Goal: Task Accomplishment & Management: Complete application form

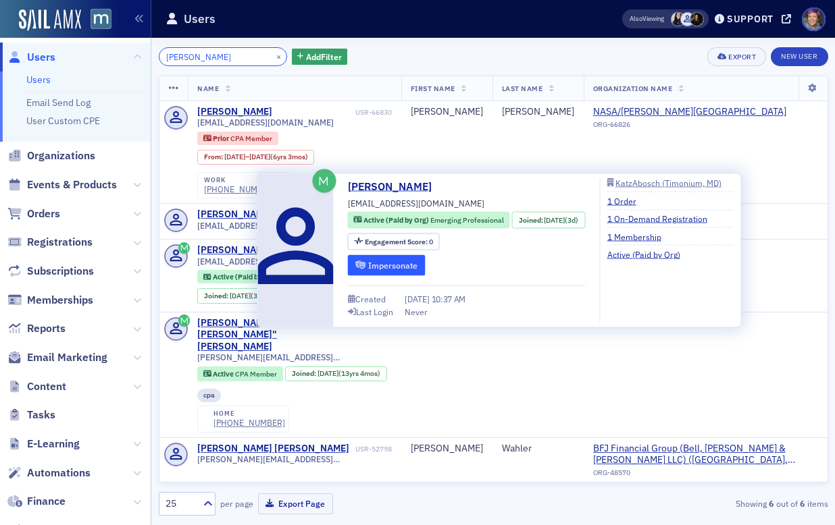
type input "[PERSON_NAME]"
click at [394, 264] on button "Impersonate" at bounding box center [387, 265] width 78 height 21
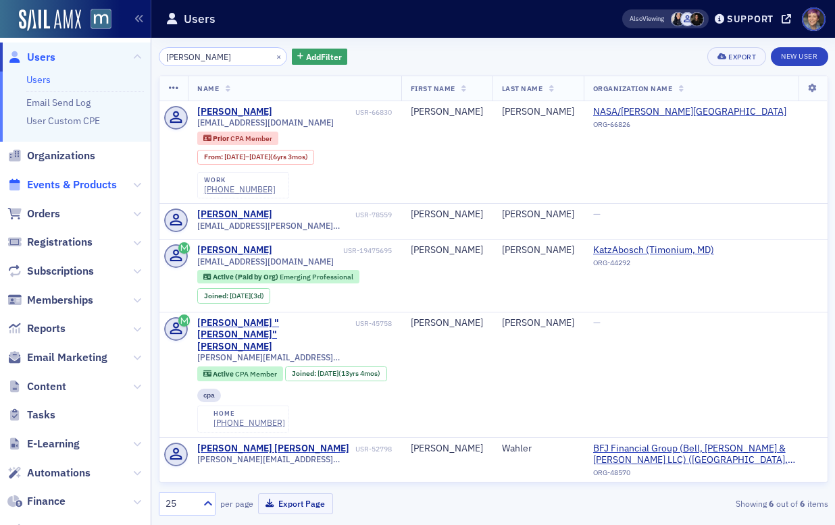
click at [87, 186] on span "Events & Products" at bounding box center [72, 185] width 90 height 15
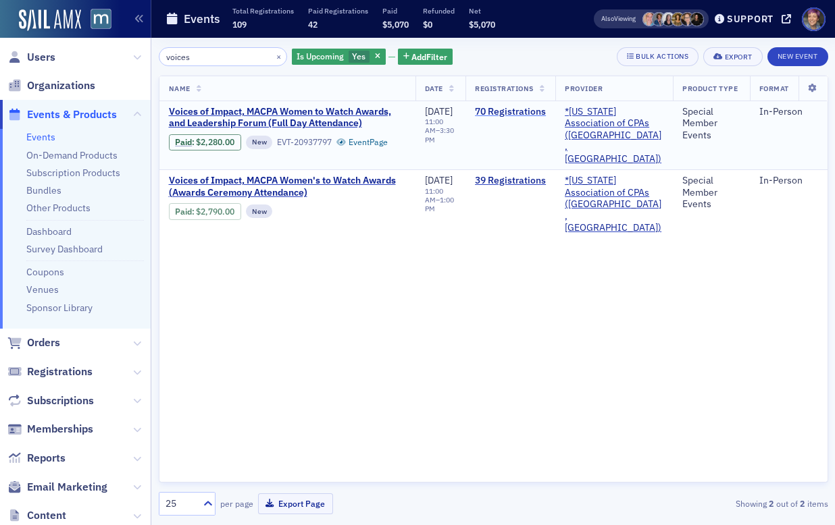
type input "voices"
click at [525, 110] on link "70 Registrations" at bounding box center [510, 112] width 71 height 12
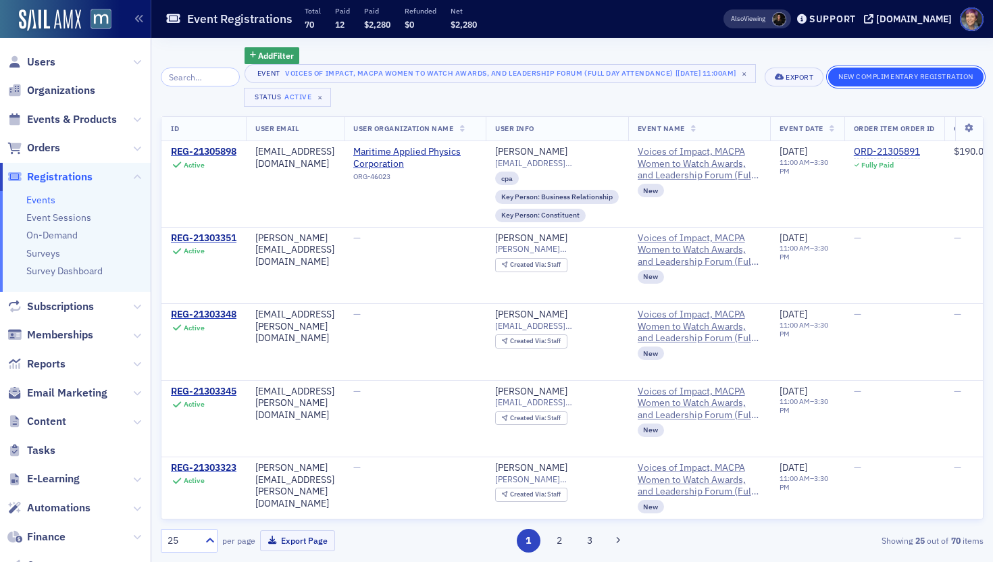
click at [834, 77] on button "New Complimentary Registration" at bounding box center [905, 77] width 155 height 19
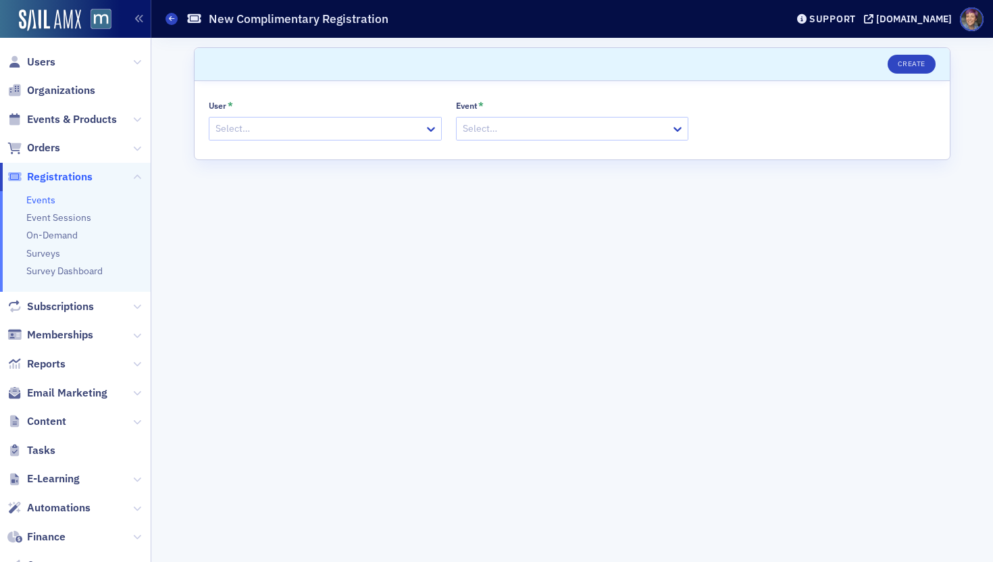
click at [284, 129] on div at bounding box center [318, 128] width 209 height 17
type input "m"
type input "chalm"
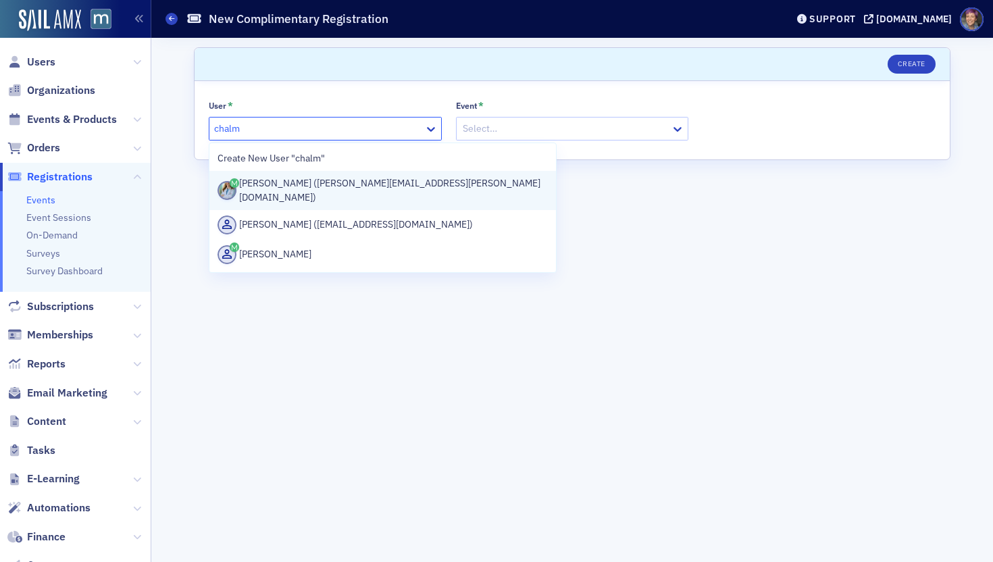
click at [296, 195] on div "[PERSON_NAME] ([PERSON_NAME][EMAIL_ADDRESS][PERSON_NAME][DOMAIN_NAME])" at bounding box center [382, 190] width 346 height 39
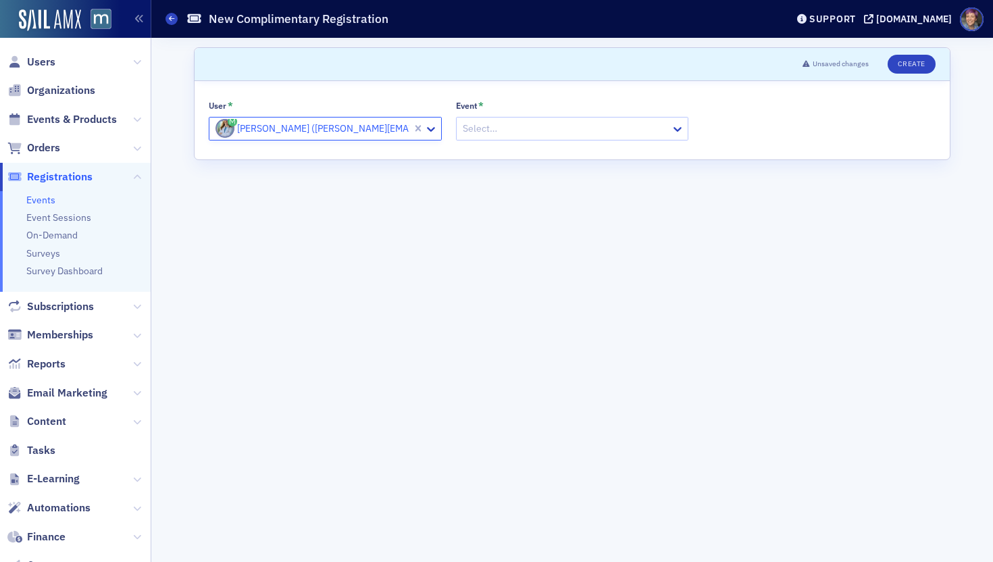
click at [538, 130] on div at bounding box center [565, 128] width 209 height 17
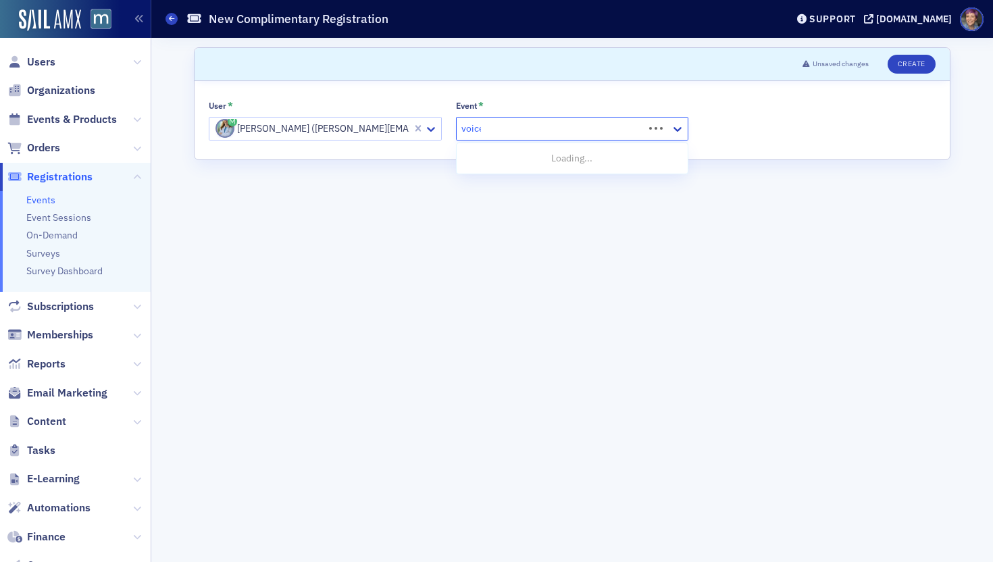
type input "voices"
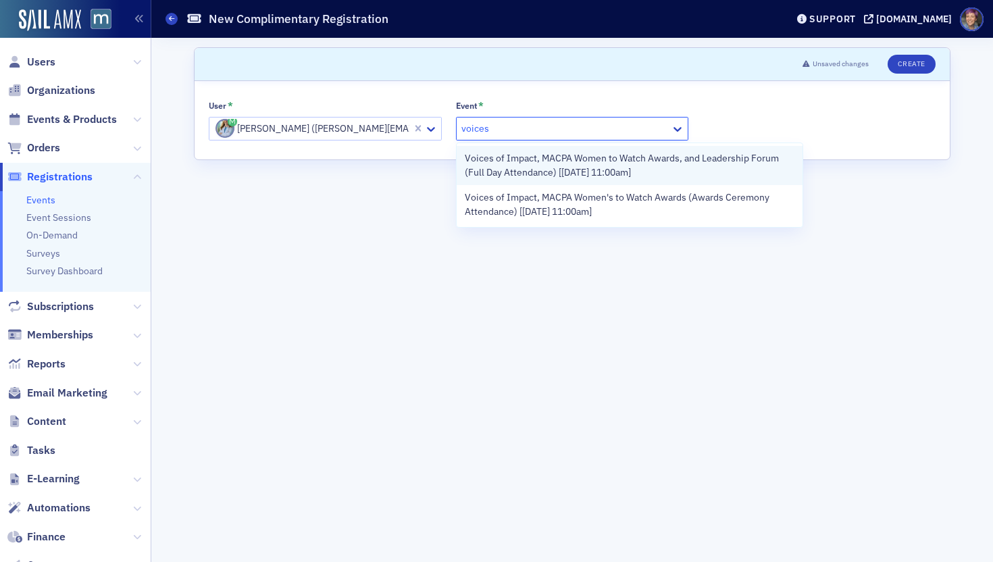
click at [572, 170] on span "Voices of Impact, MACPA Women to Watch Awards, and Leadership Forum (Full Day A…" at bounding box center [630, 165] width 330 height 28
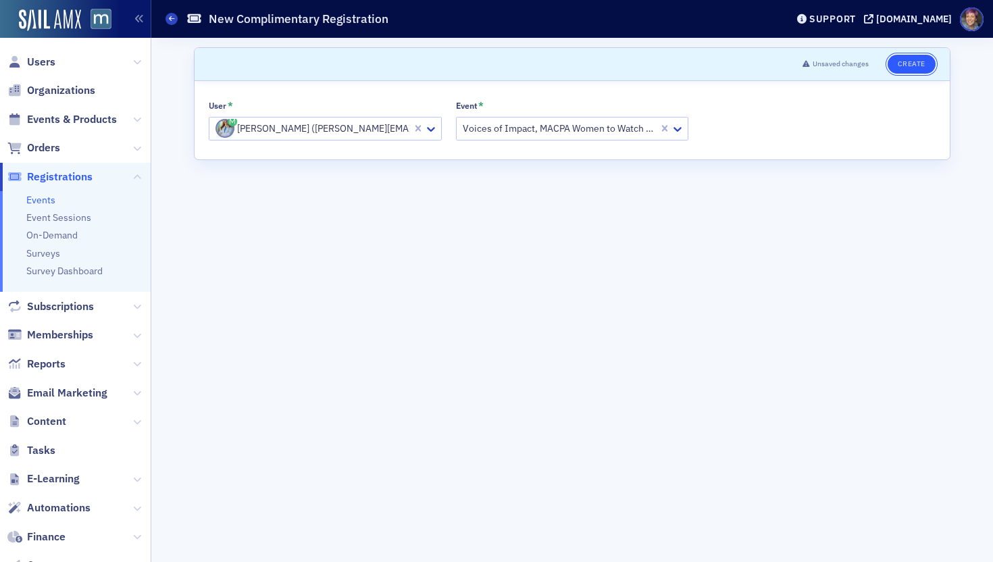
click at [834, 67] on button "Create" at bounding box center [911, 64] width 48 height 19
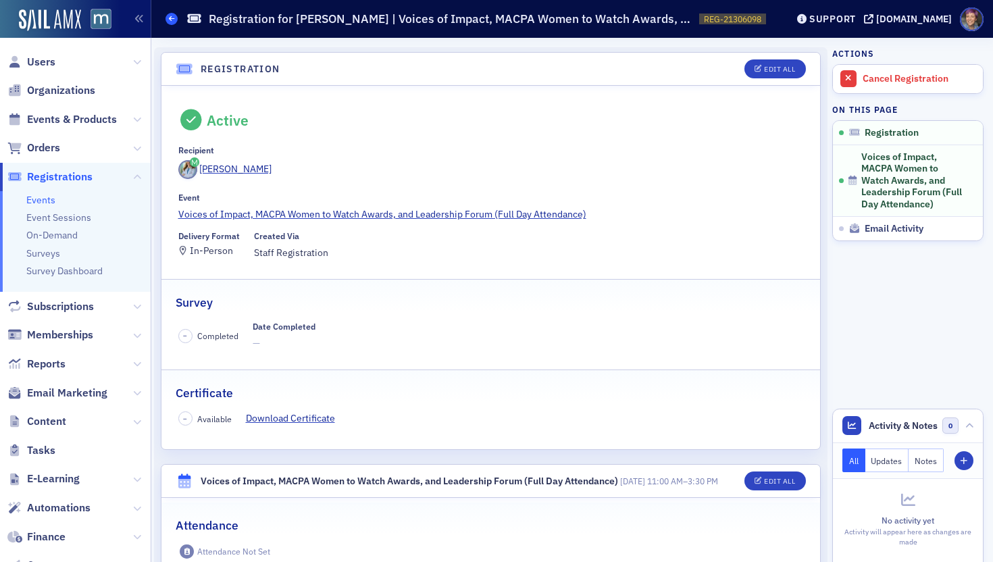
click at [169, 20] on icon at bounding box center [171, 19] width 5 height 6
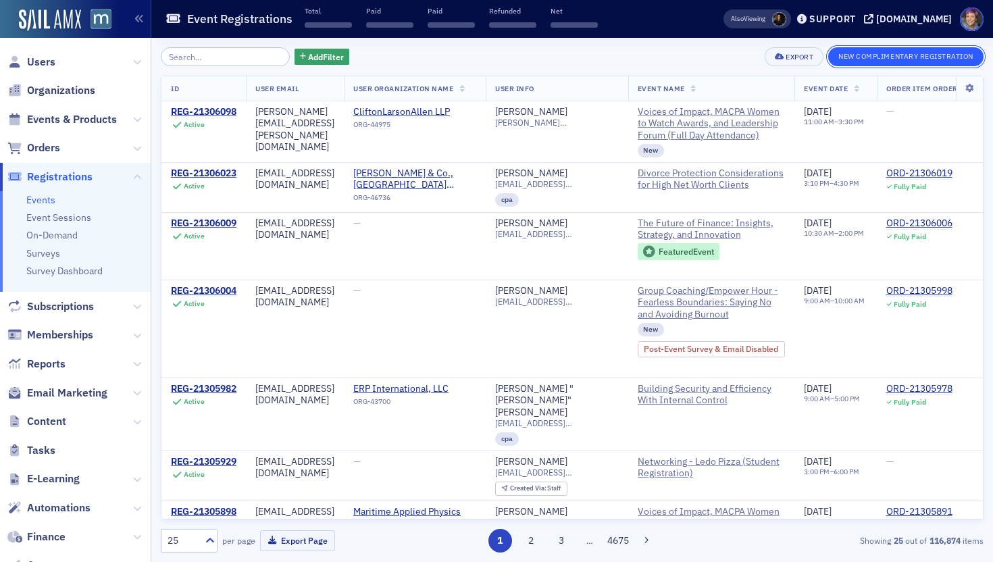
click at [834, 59] on button "New Complimentary Registration" at bounding box center [905, 56] width 155 height 19
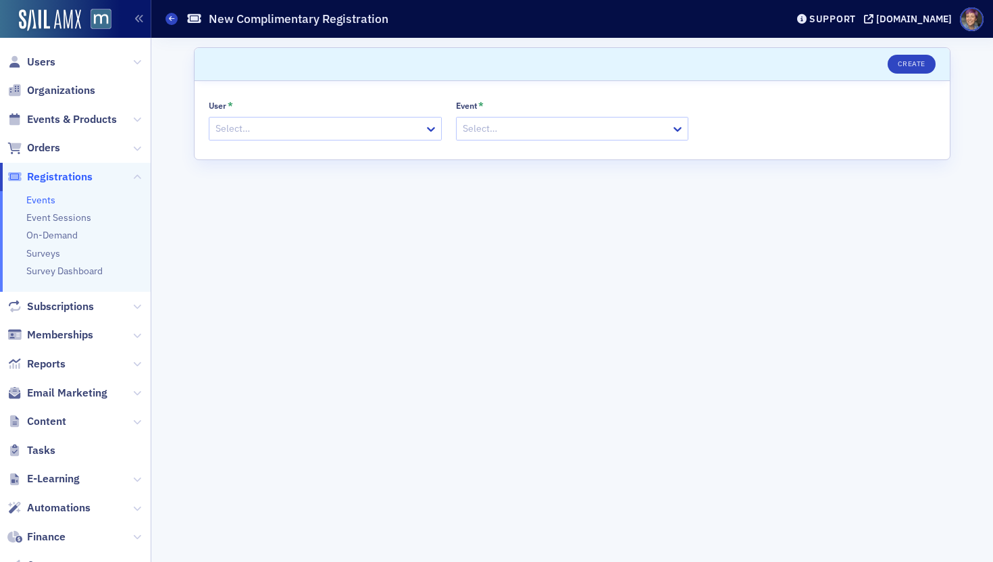
click at [243, 134] on div at bounding box center [318, 128] width 209 height 17
type input "remi"
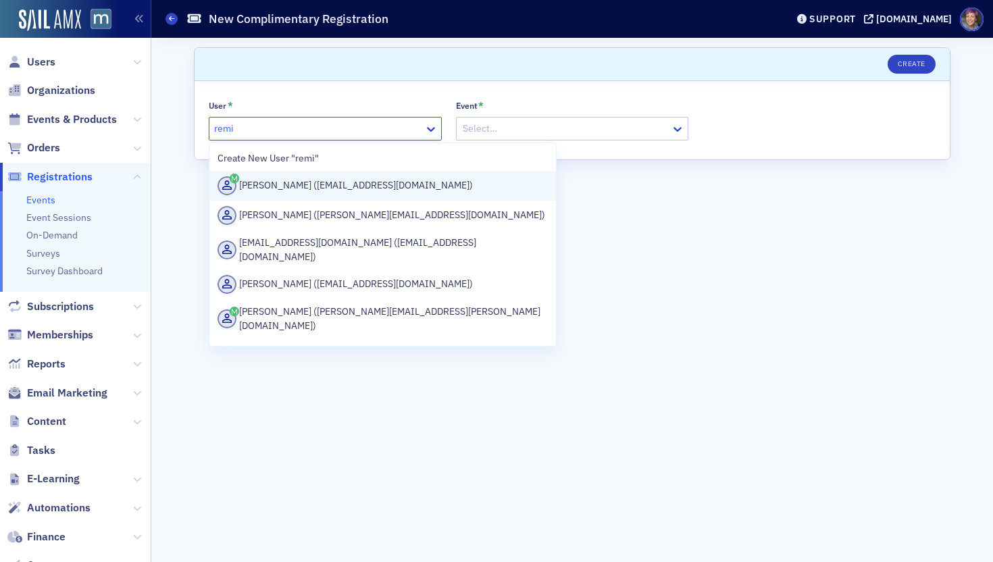
click at [271, 196] on div "[PERSON_NAME] ([EMAIL_ADDRESS][DOMAIN_NAME])" at bounding box center [382, 186] width 346 height 30
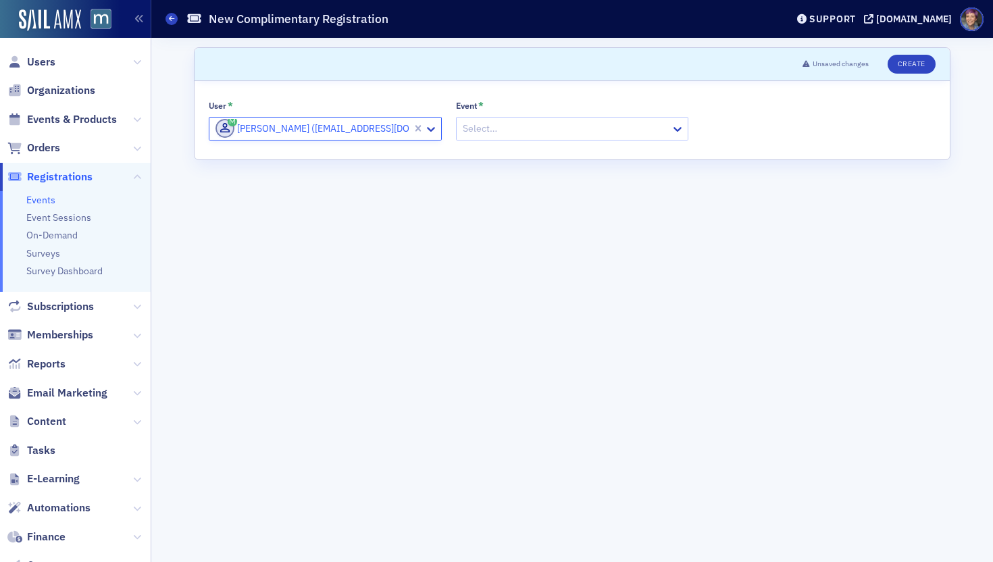
click at [575, 132] on div at bounding box center [565, 128] width 209 height 17
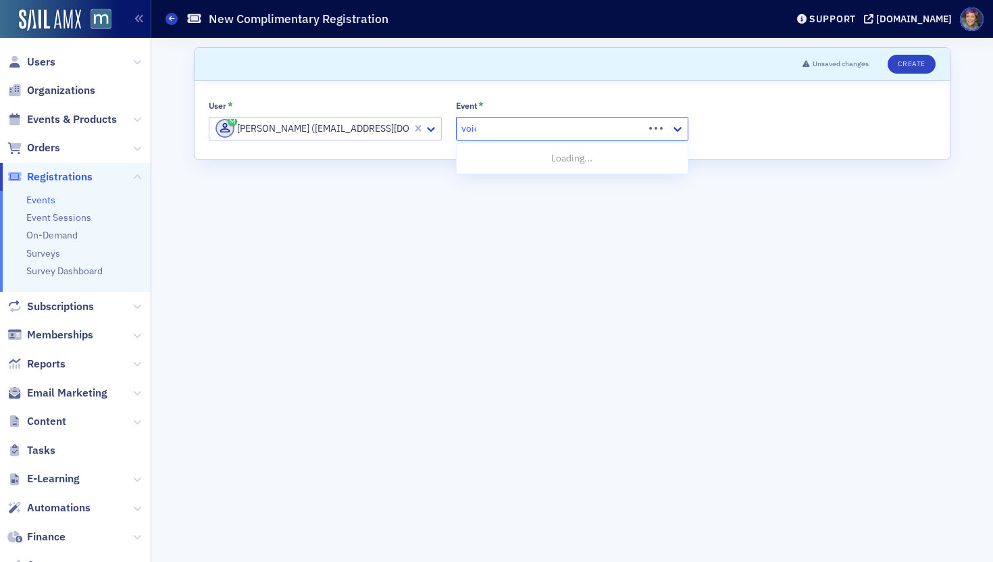
type input "voices"
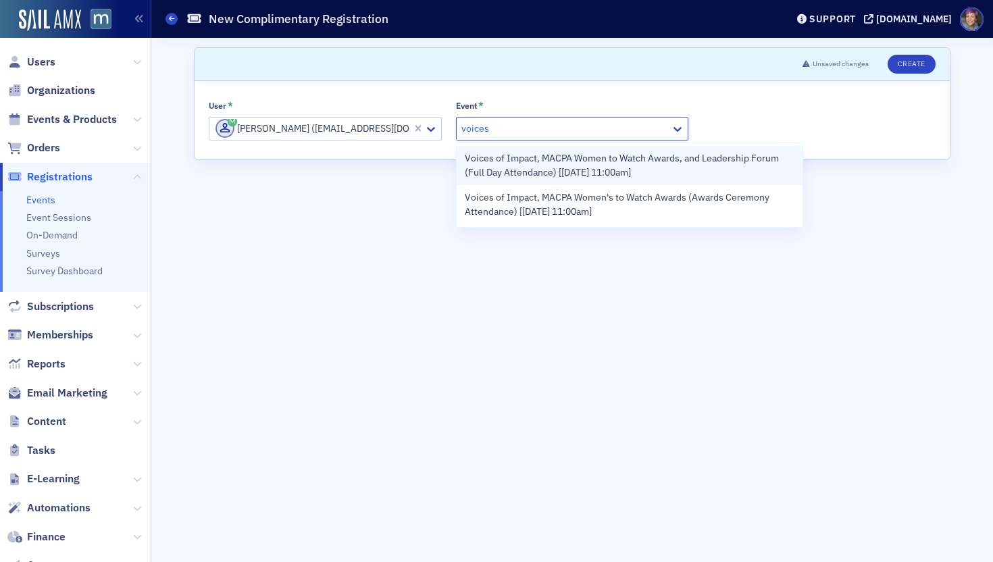
click at [594, 150] on div "Voices of Impact, MACPA Women to Watch Awards, and Leadership Forum (Full Day A…" at bounding box center [630, 165] width 346 height 39
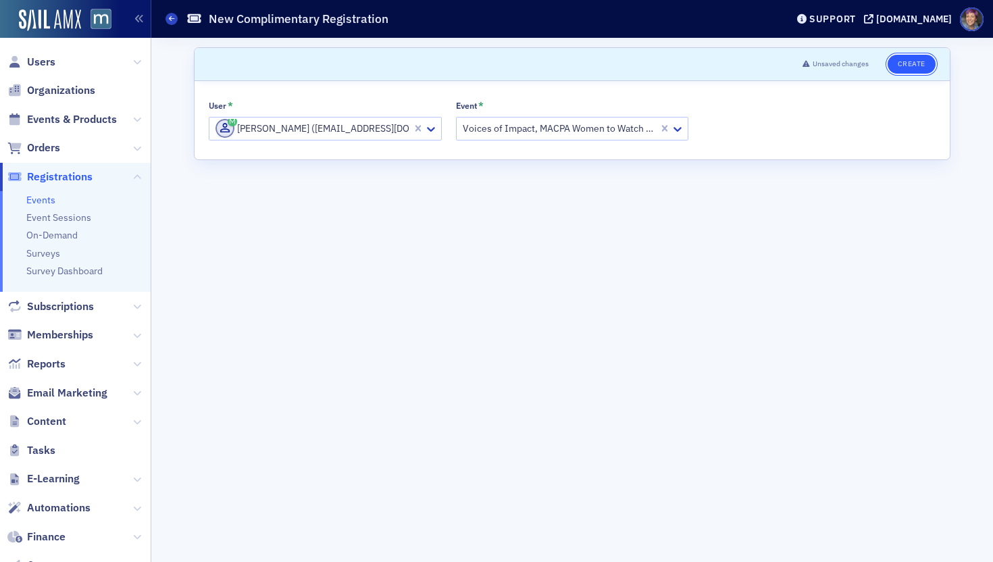
click at [834, 62] on button "Create" at bounding box center [911, 64] width 48 height 19
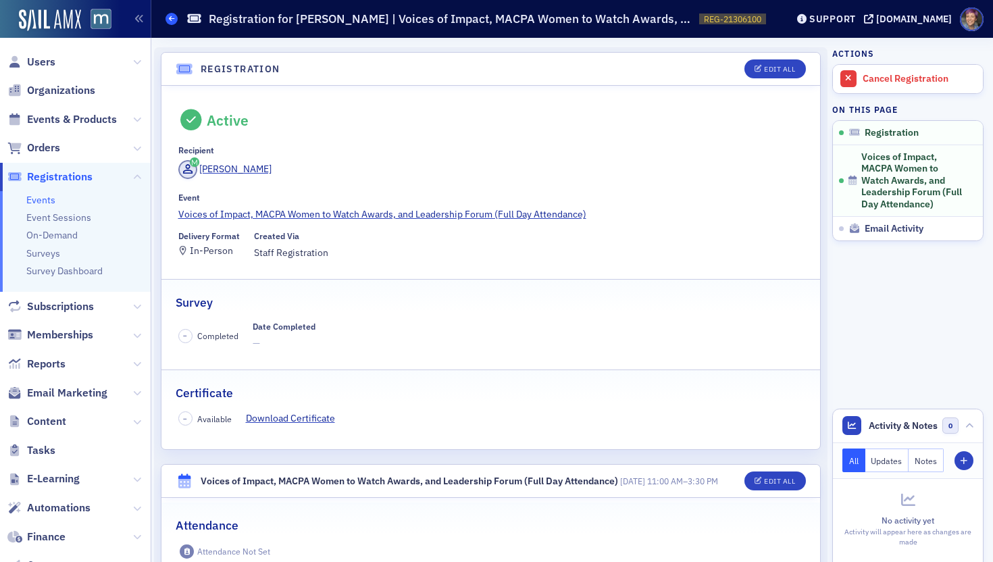
click at [173, 19] on icon at bounding box center [171, 19] width 5 height 6
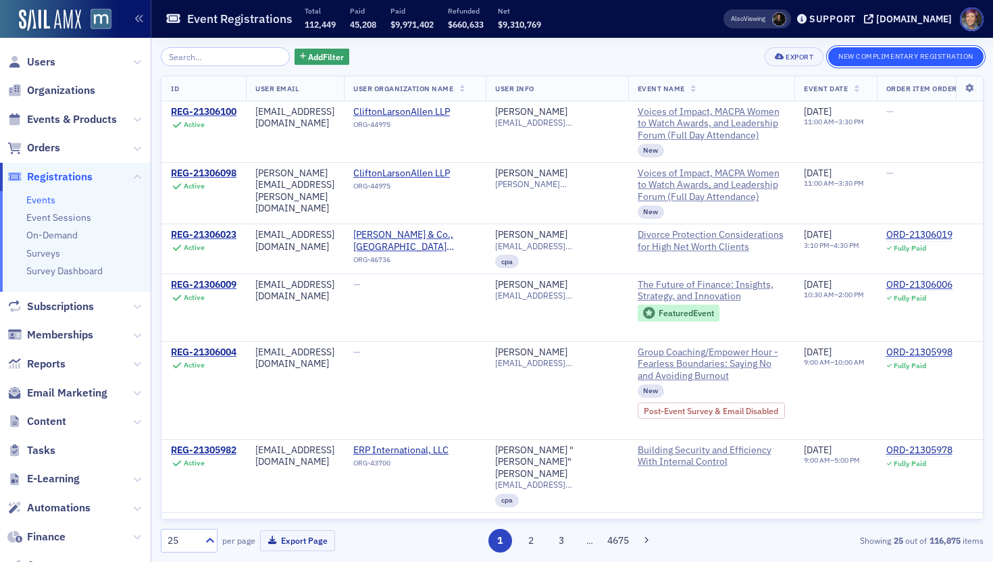
click at [834, 56] on button "New Complimentary Registration" at bounding box center [905, 56] width 155 height 19
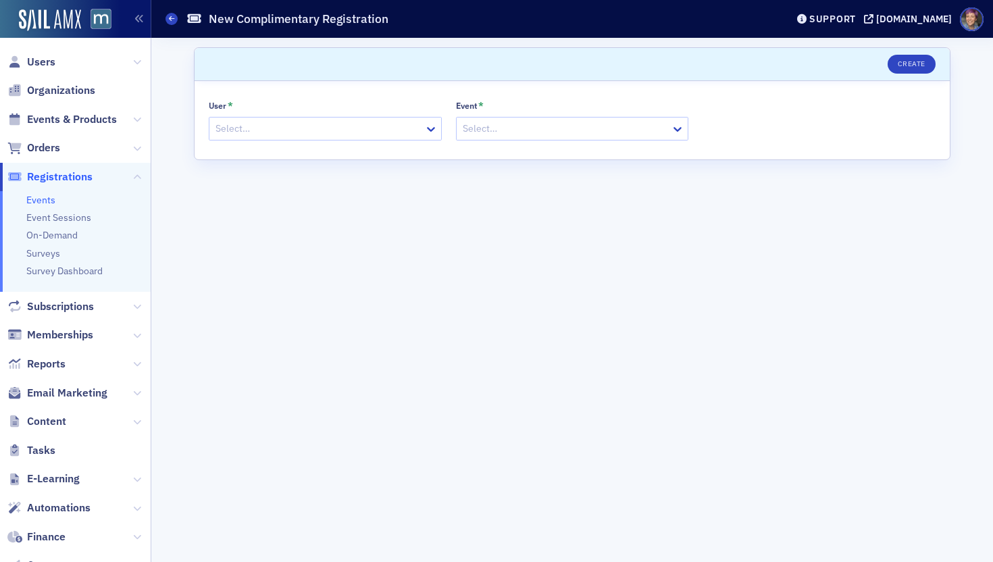
click at [328, 126] on div at bounding box center [318, 128] width 209 height 17
type input "finkelste"
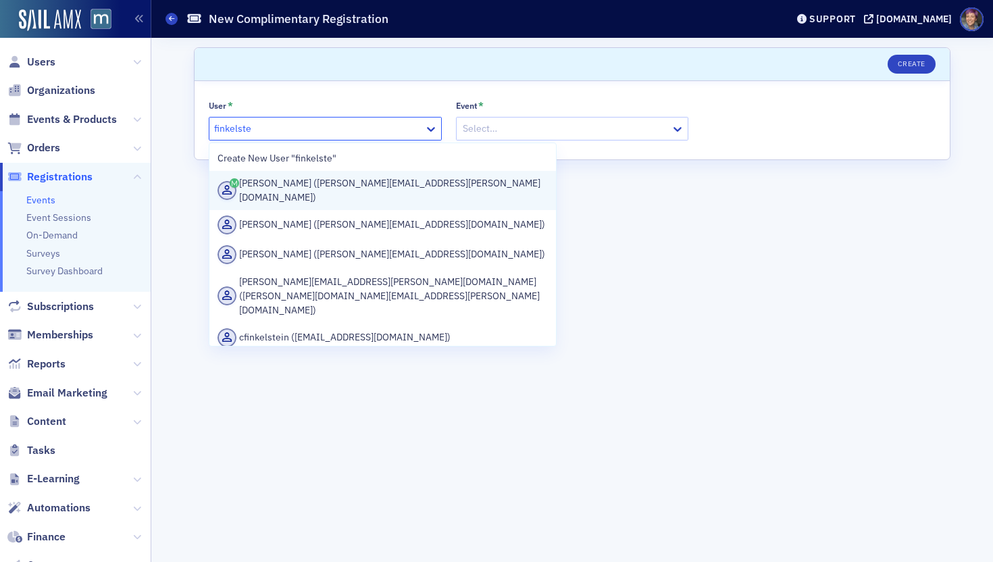
click at [312, 190] on div "[PERSON_NAME] ([PERSON_NAME][EMAIL_ADDRESS][PERSON_NAME][DOMAIN_NAME])" at bounding box center [382, 190] width 330 height 28
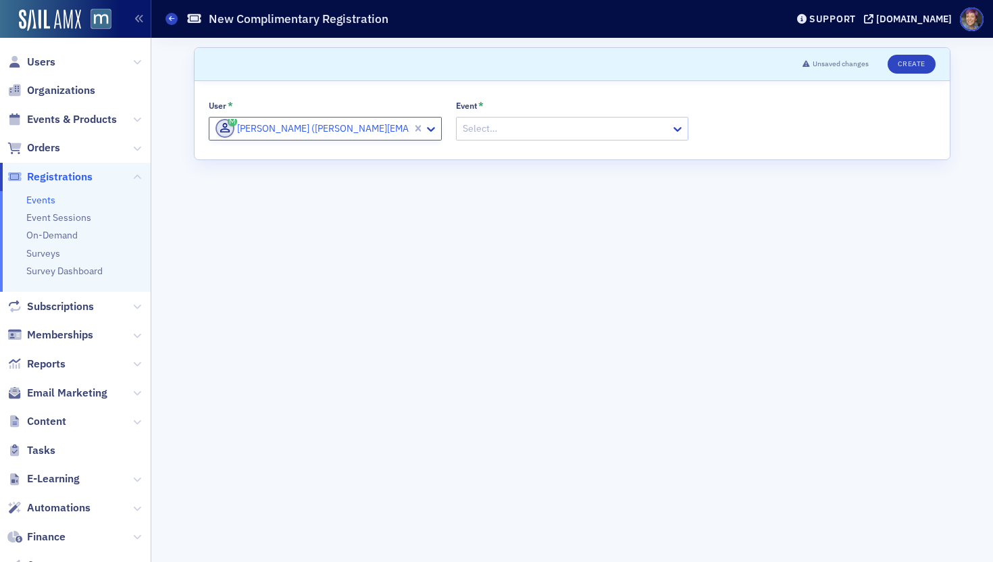
click at [527, 123] on div at bounding box center [565, 128] width 209 height 17
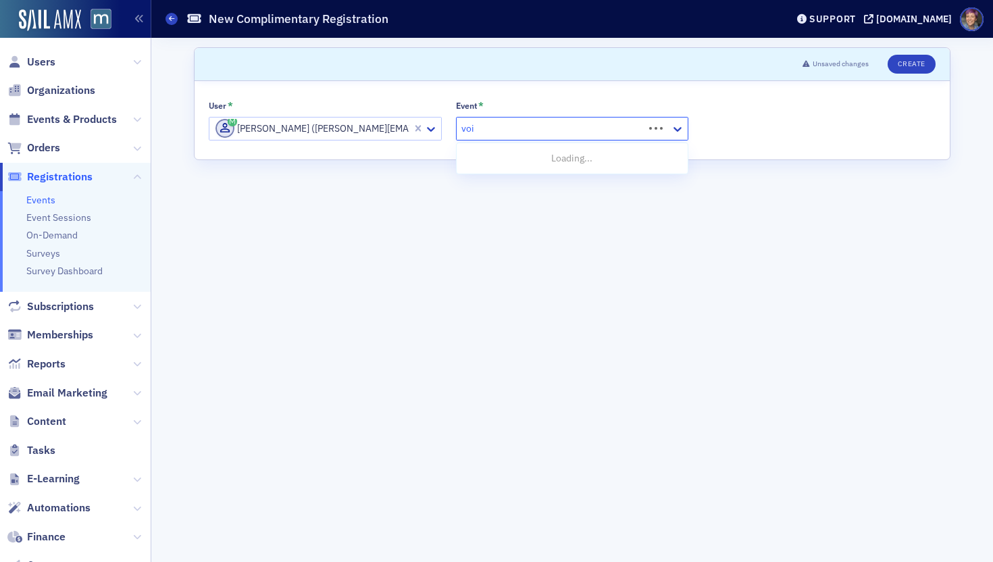
type input "voices"
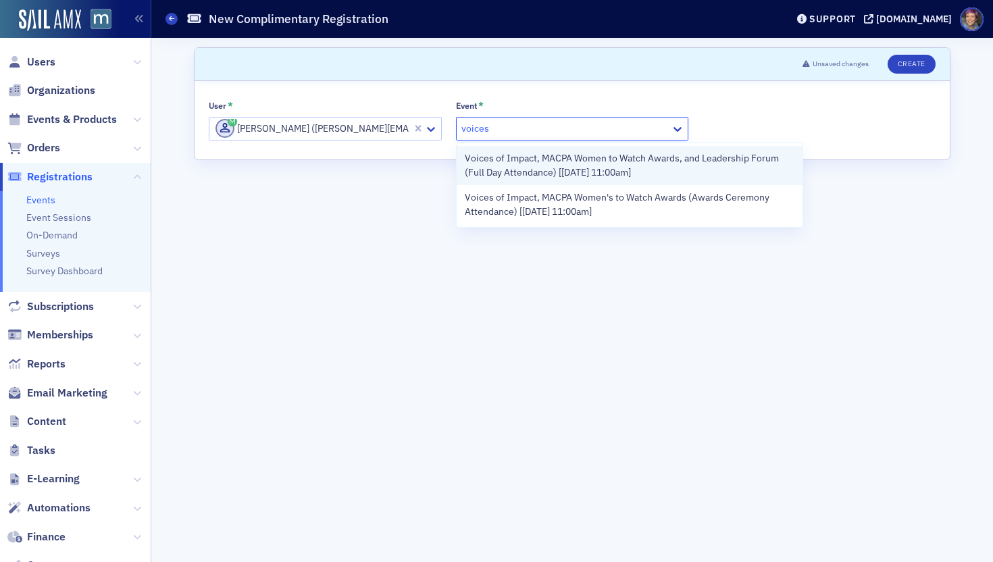
click at [542, 167] on span "Voices of Impact, MACPA Women to Watch Awards, and Leadership Forum (Full Day A…" at bounding box center [630, 165] width 330 height 28
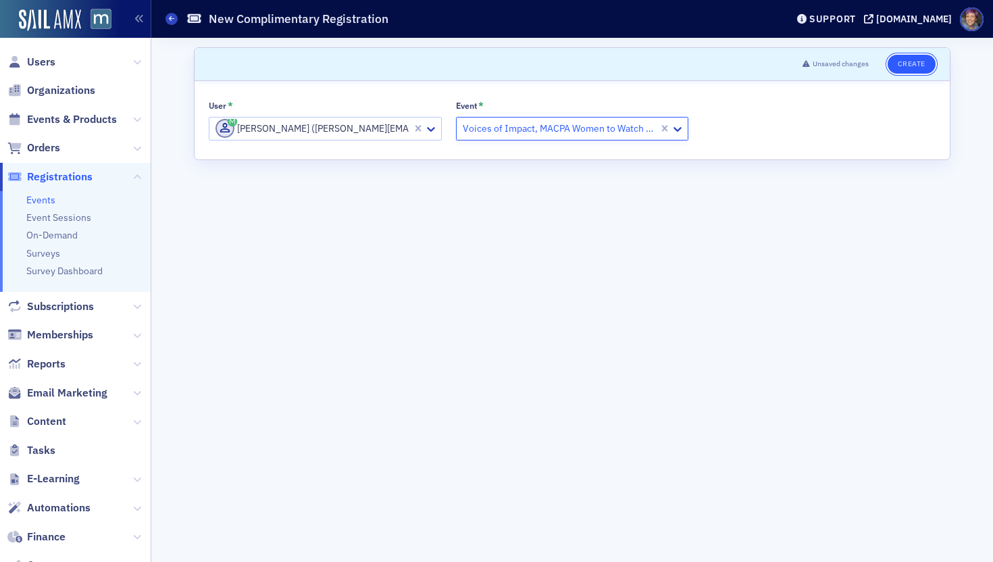
click at [834, 66] on button "Create" at bounding box center [911, 64] width 48 height 19
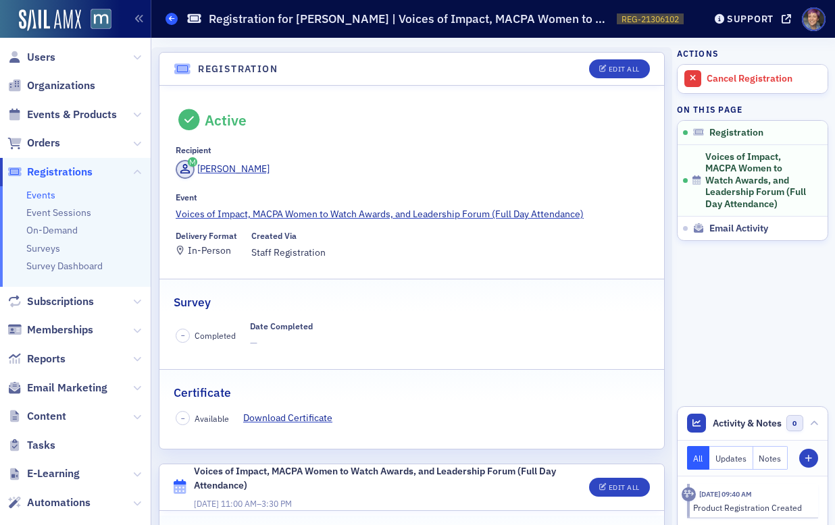
click at [175, 19] on span at bounding box center [171, 19] width 12 height 12
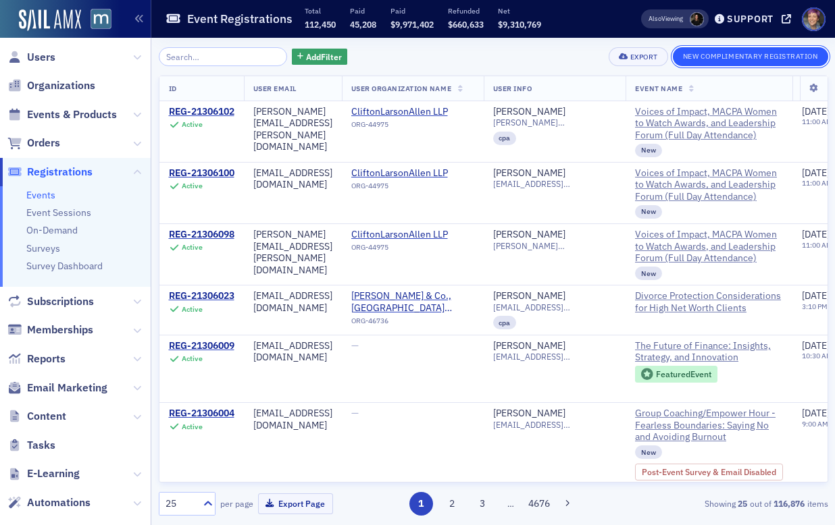
click at [808, 57] on button "New Complimentary Registration" at bounding box center [750, 56] width 155 height 19
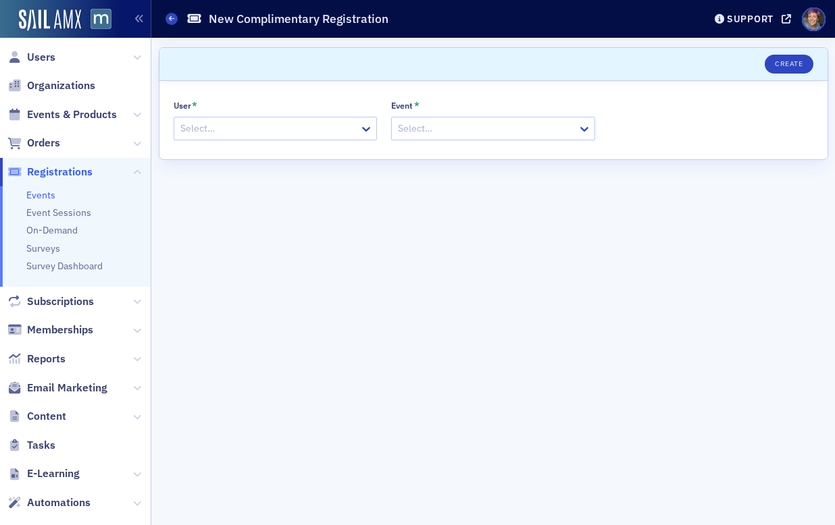
click at [278, 132] on div at bounding box center [269, 128] width 180 height 17
type input "oana"
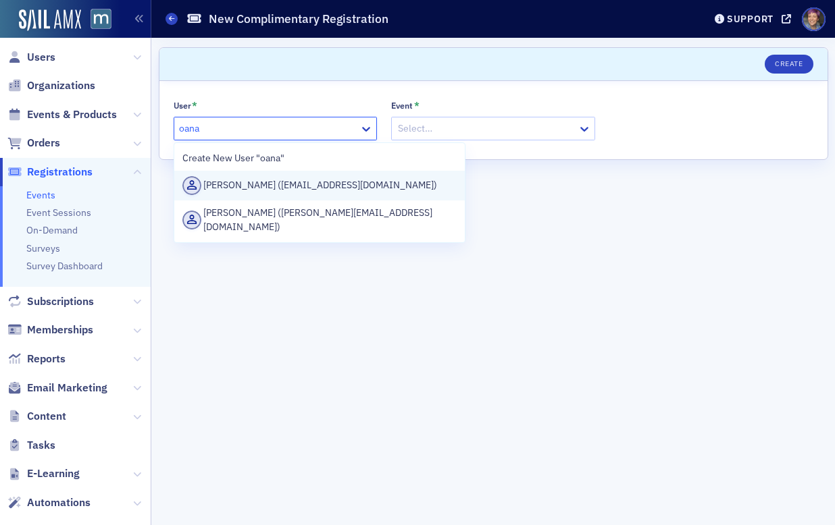
click at [263, 180] on div "[PERSON_NAME] ([EMAIL_ADDRESS][DOMAIN_NAME])" at bounding box center [319, 185] width 275 height 19
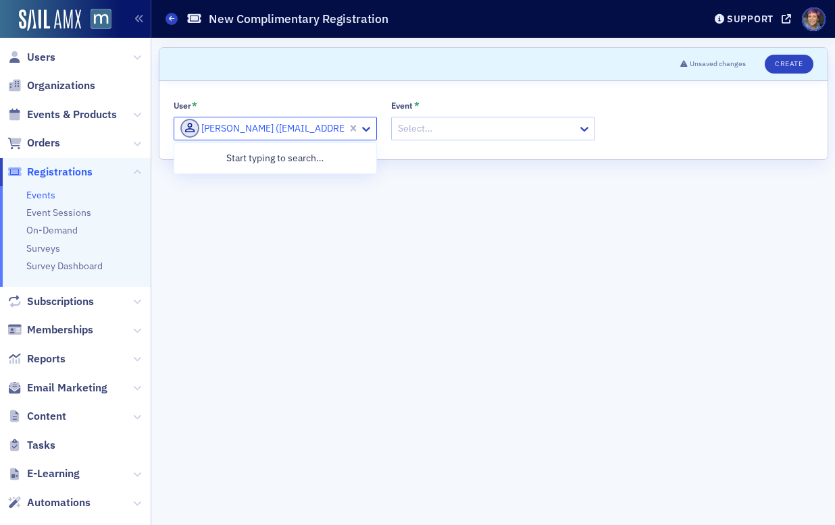
click at [324, 128] on div at bounding box center [262, 128] width 167 height 17
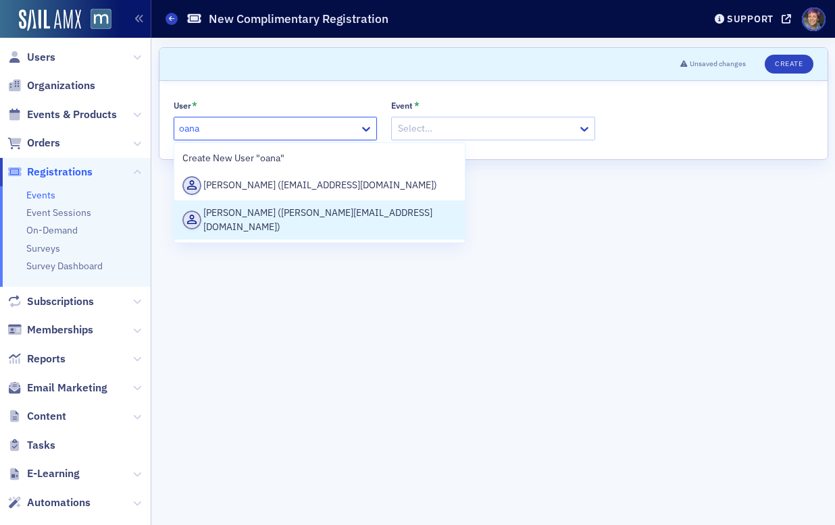
type input "oana"
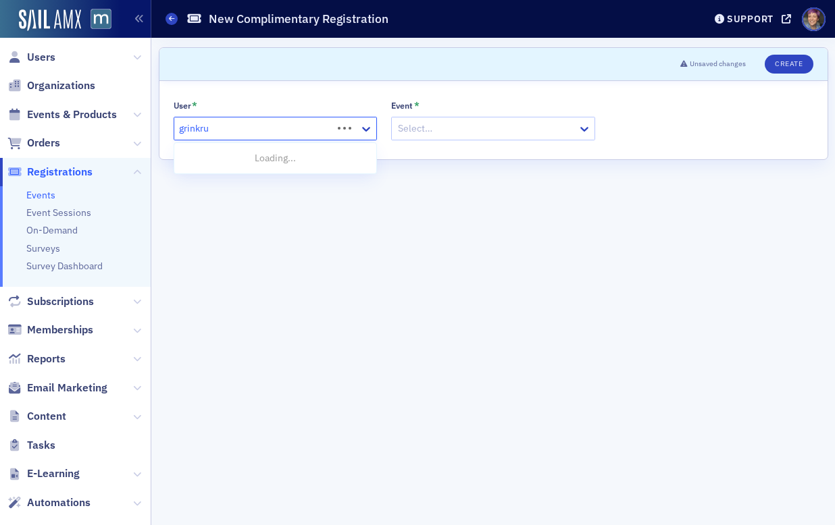
type input "grinkrug"
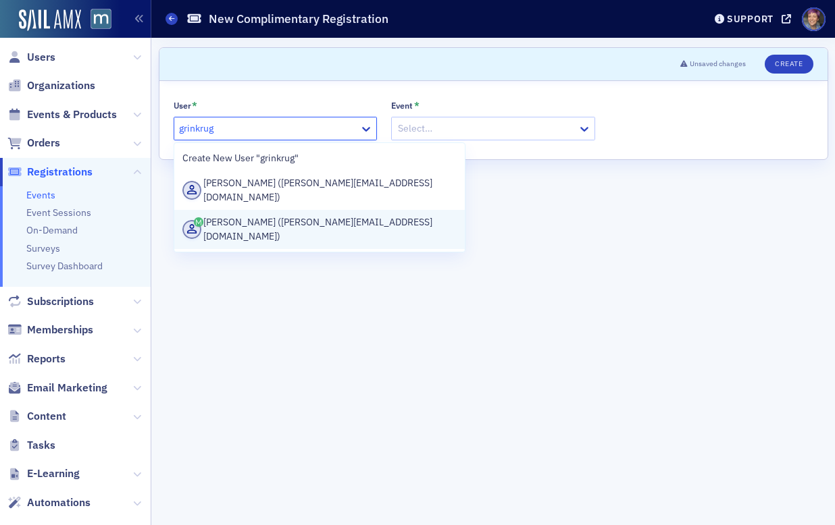
click at [253, 215] on div "[PERSON_NAME] ([PERSON_NAME][EMAIL_ADDRESS][DOMAIN_NAME])" at bounding box center [319, 229] width 275 height 28
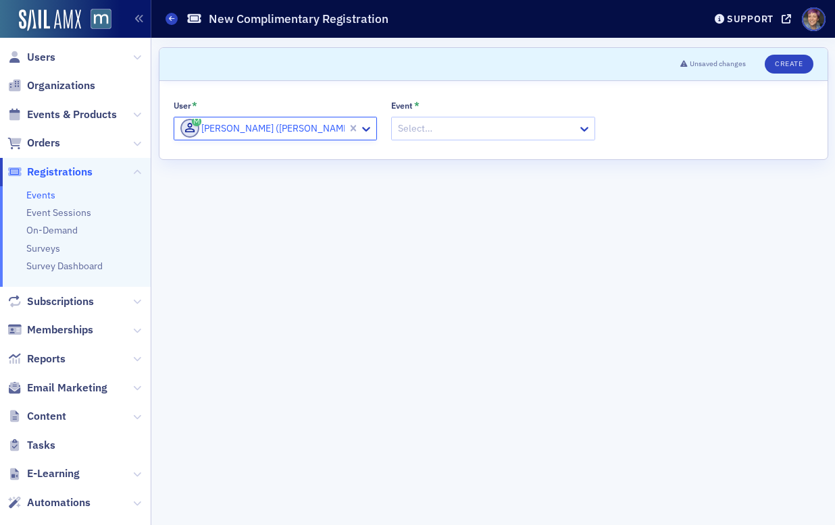
click at [455, 124] on div at bounding box center [486, 128] width 180 height 17
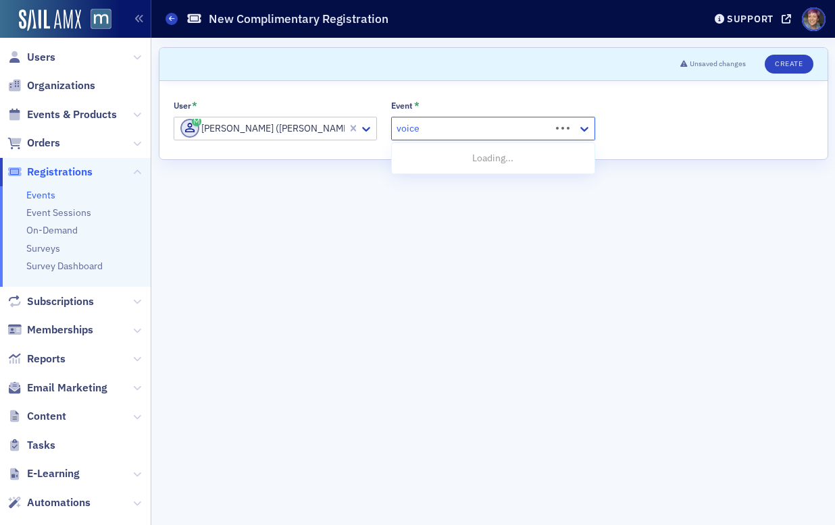
type input "voices"
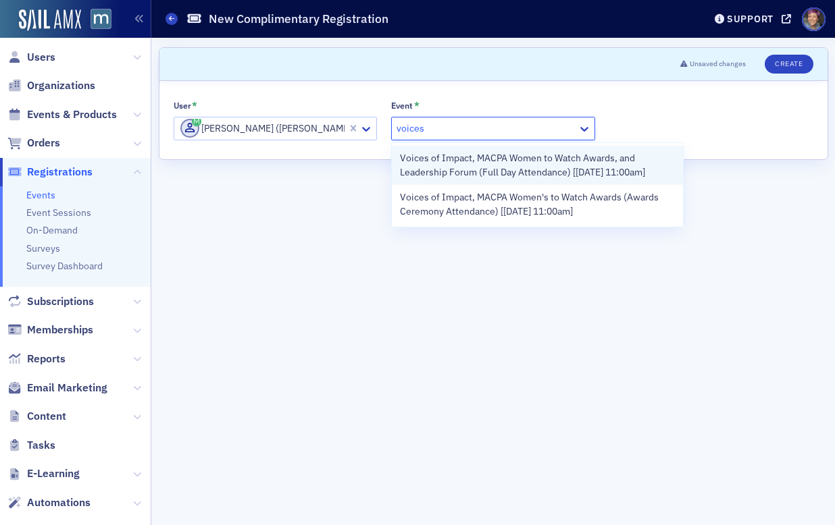
click at [477, 167] on span "Voices of Impact, MACPA Women to Watch Awards, and Leadership Forum (Full Day A…" at bounding box center [537, 165] width 275 height 28
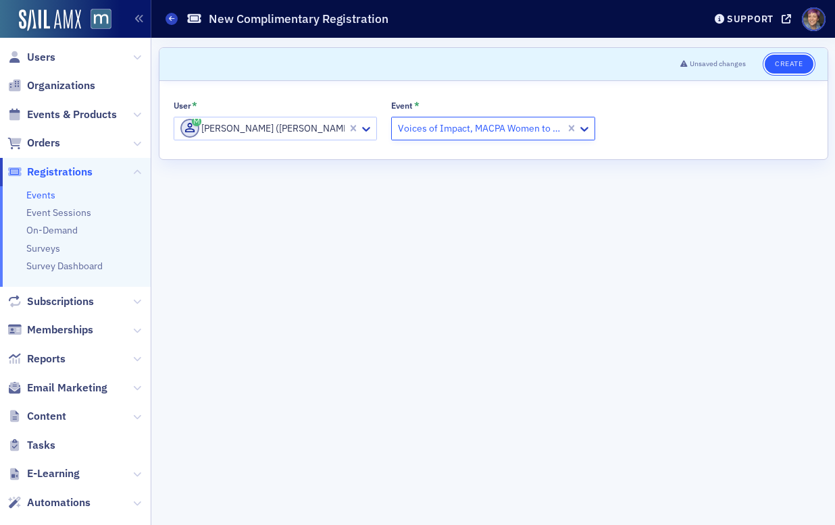
click at [785, 63] on button "Create" at bounding box center [789, 64] width 48 height 19
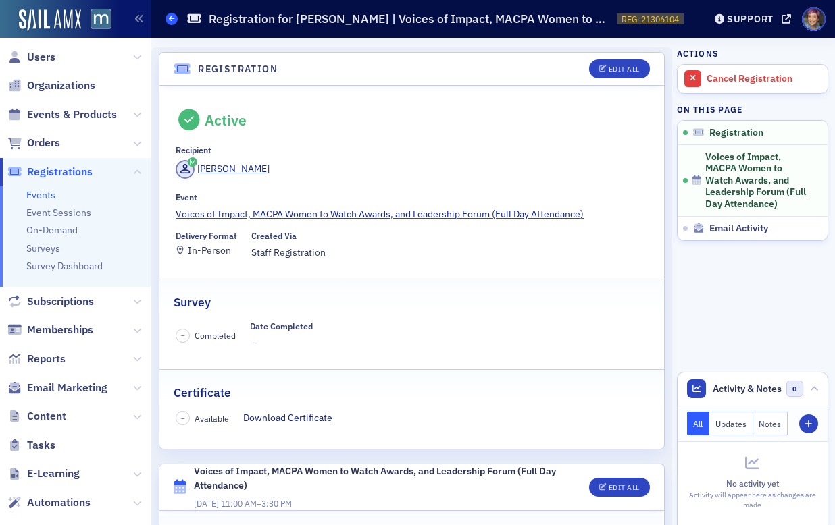
click at [169, 22] on span at bounding box center [171, 19] width 12 height 12
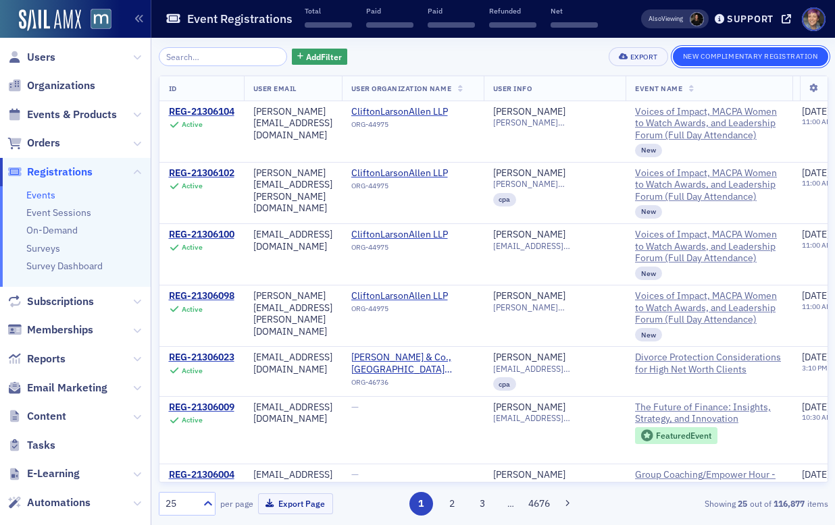
click at [740, 63] on button "New Complimentary Registration" at bounding box center [750, 56] width 155 height 19
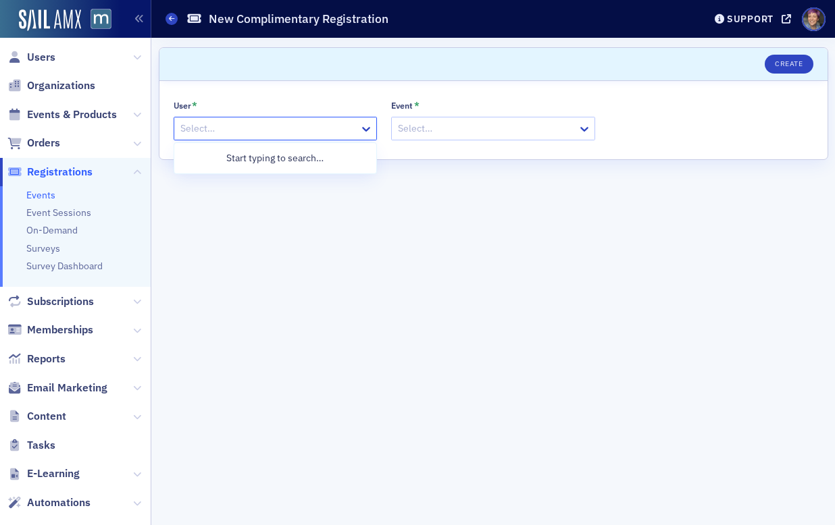
click at [215, 134] on div at bounding box center [269, 128] width 180 height 17
type input "wise cla"
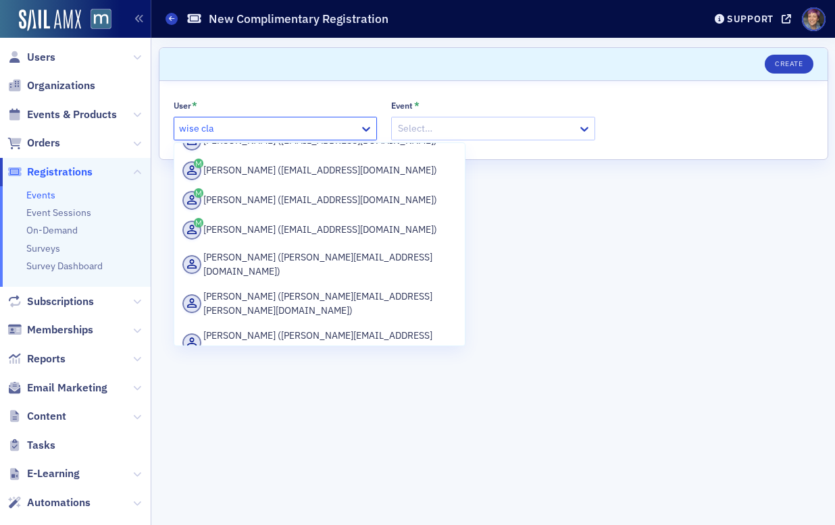
scroll to position [1333, 0]
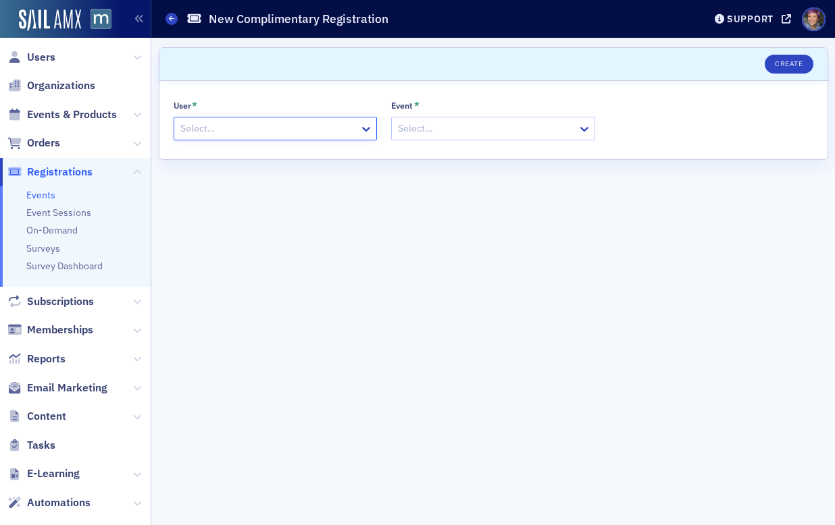
click at [254, 128] on div at bounding box center [269, 128] width 180 height 17
type input "[PERSON_NAME]"
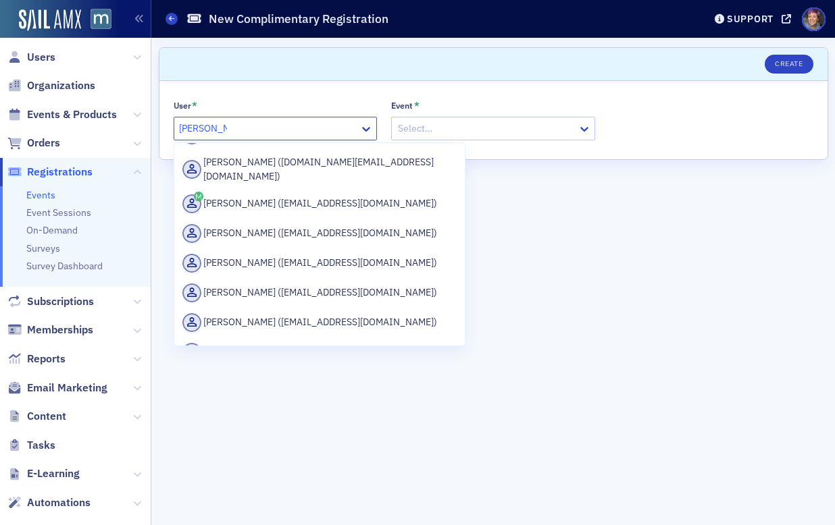
scroll to position [1115, 0]
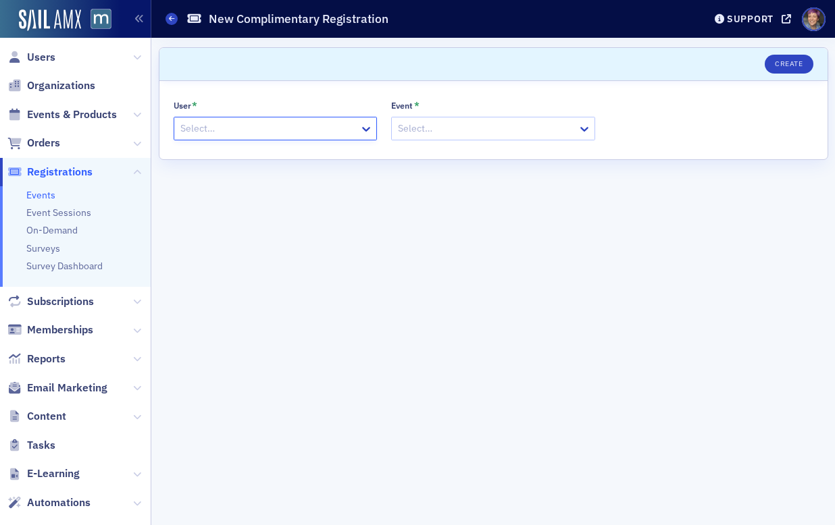
click at [235, 132] on div at bounding box center [269, 128] width 180 height 17
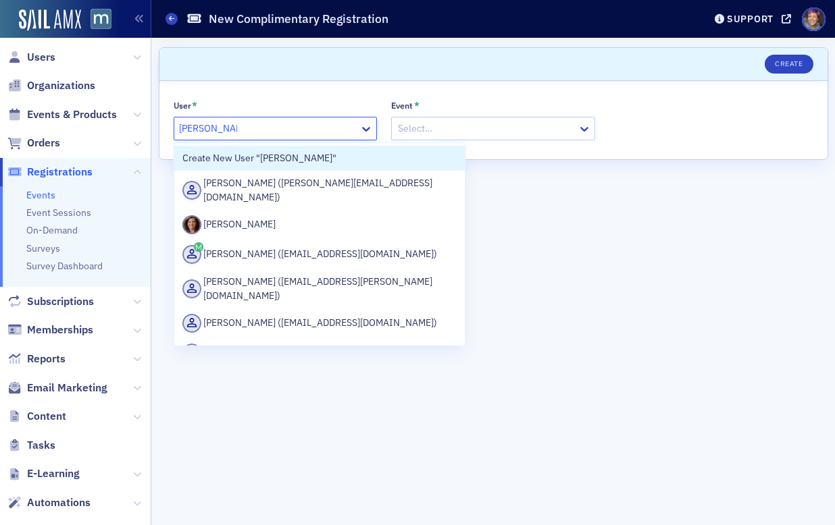
type input "[PERSON_NAME]"
click at [494, 178] on form "Scroll to Create User * Create New User "[PERSON_NAME]", 1 of 51. 51 results av…" at bounding box center [493, 281] width 669 height 469
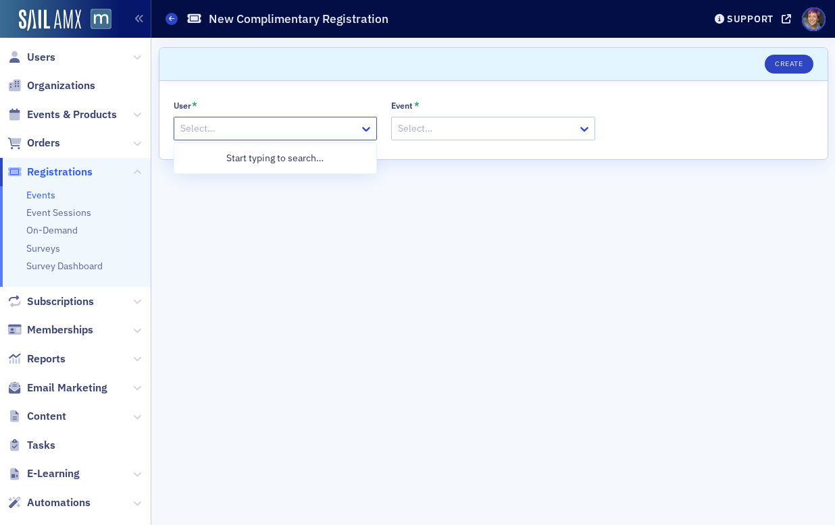
click at [240, 120] on div at bounding box center [269, 128] width 180 height 17
type input "hitaf"
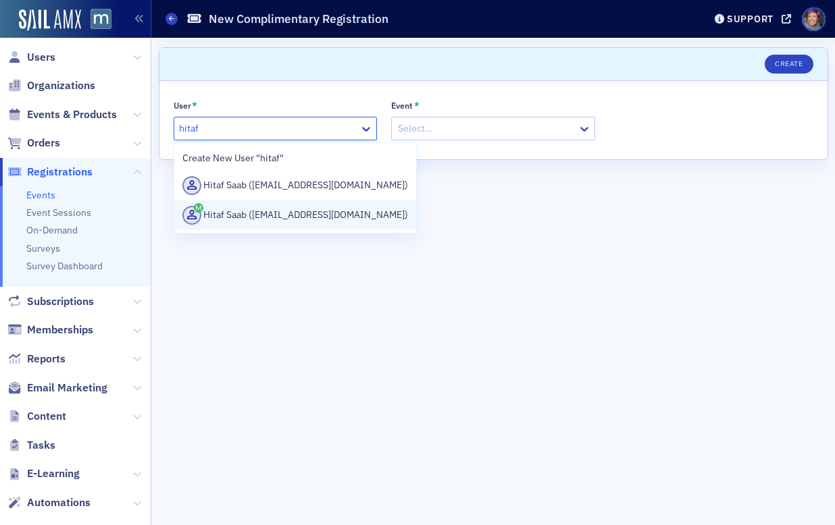
click at [255, 221] on div "Hitaf Saab ([EMAIL_ADDRESS][DOMAIN_NAME])" at bounding box center [295, 215] width 226 height 19
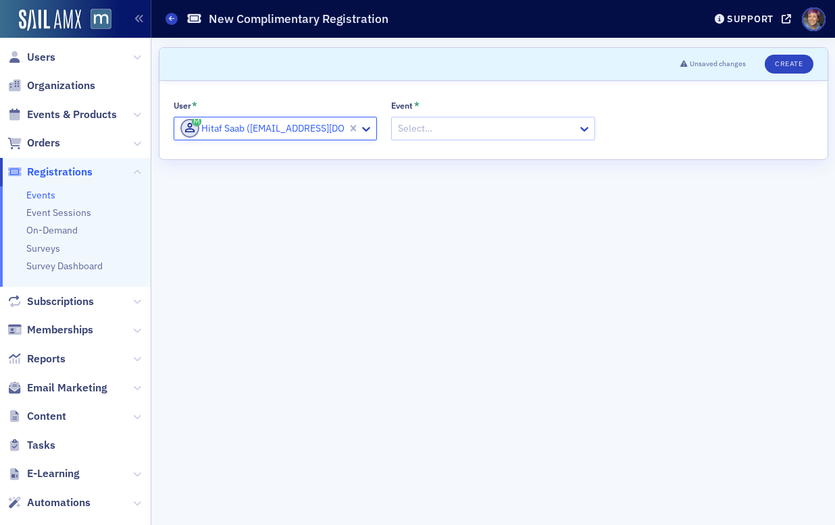
click at [498, 126] on div at bounding box center [486, 128] width 180 height 17
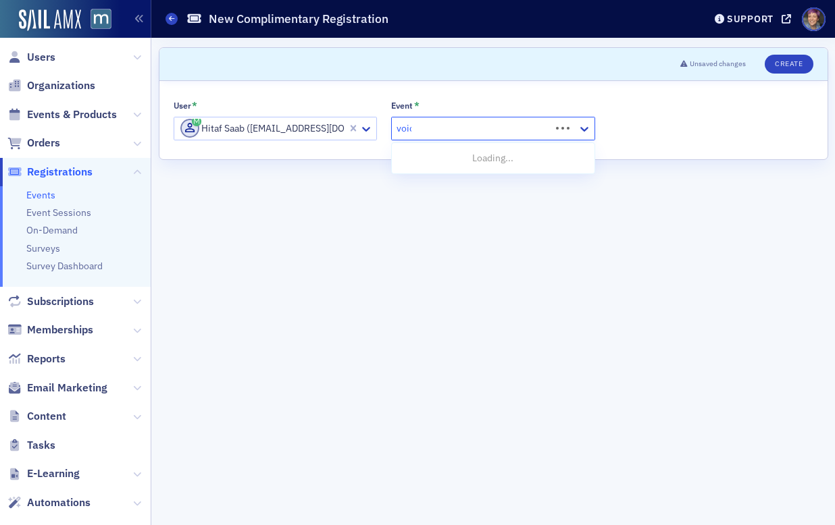
type input "voices"
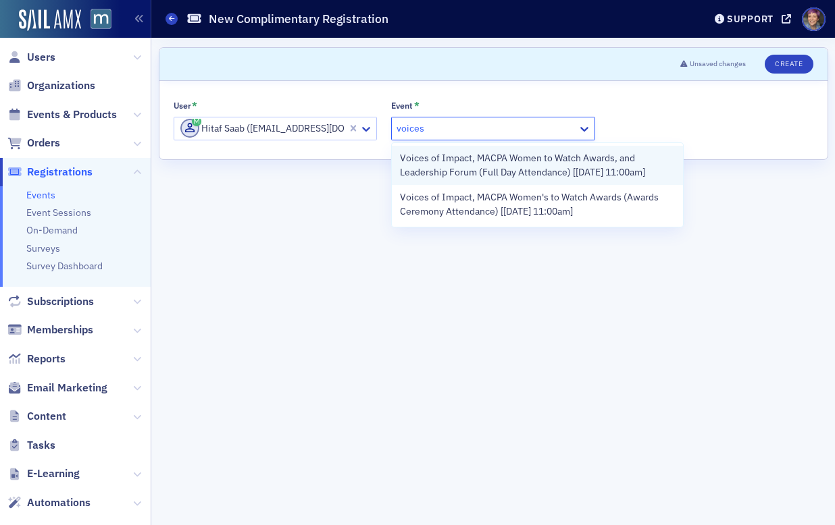
click at [485, 172] on span "Voices of Impact, MACPA Women to Watch Awards, and Leadership Forum (Full Day A…" at bounding box center [537, 165] width 275 height 28
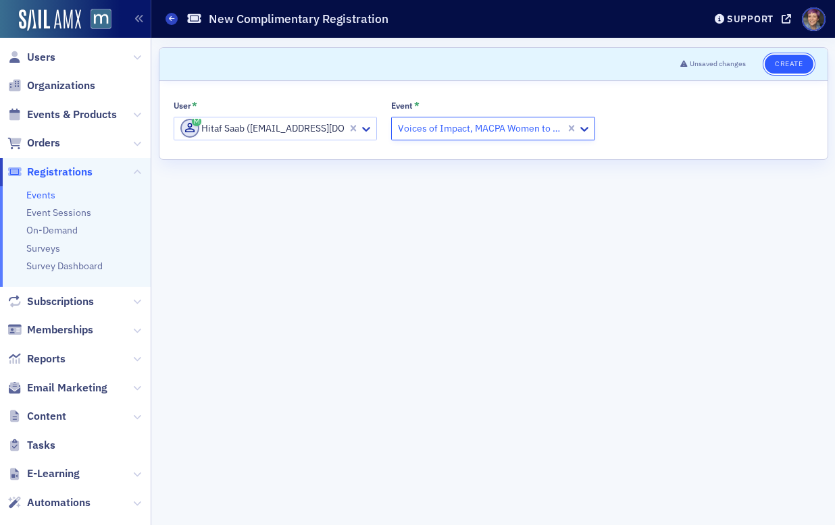
click at [790, 61] on button "Create" at bounding box center [789, 64] width 48 height 19
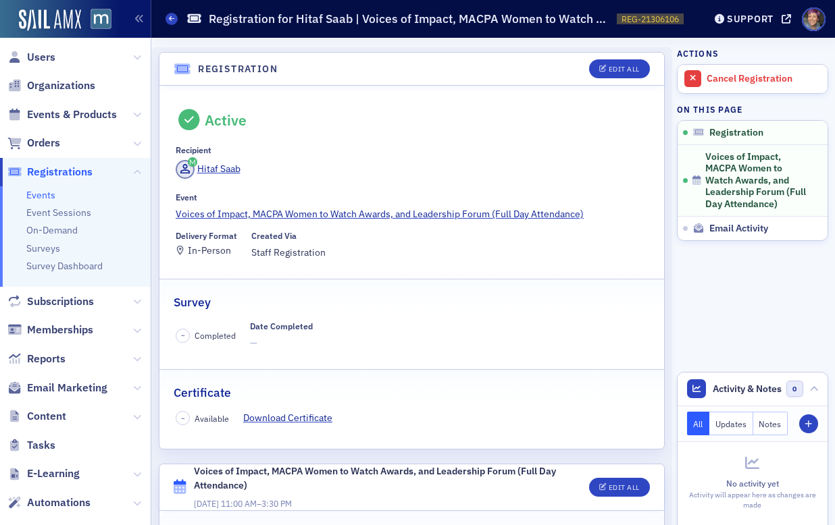
click at [174, 26] on div "Events Registration for Hitaf Saab | Voices of Impact, MACPA Women to Watch Awa…" at bounding box center [424, 19] width 518 height 26
click at [170, 17] on icon at bounding box center [171, 19] width 5 height 6
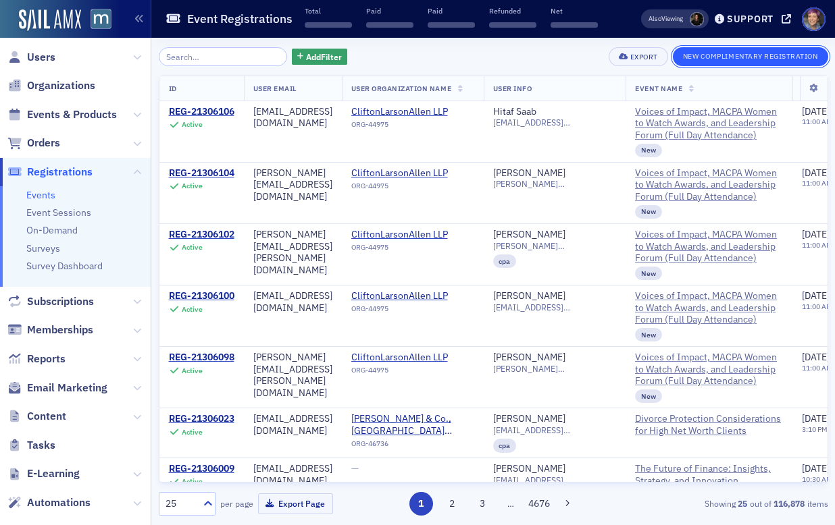
click at [738, 58] on button "New Complimentary Registration" at bounding box center [750, 56] width 155 height 19
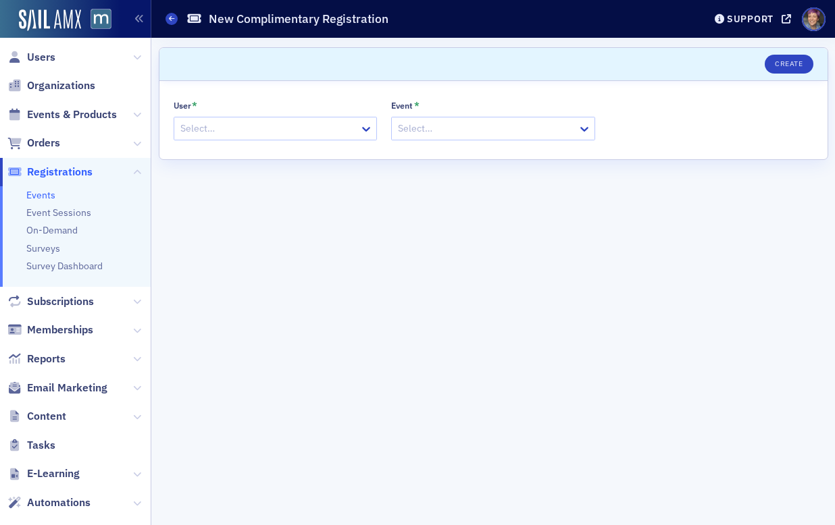
click at [253, 126] on div at bounding box center [269, 128] width 180 height 17
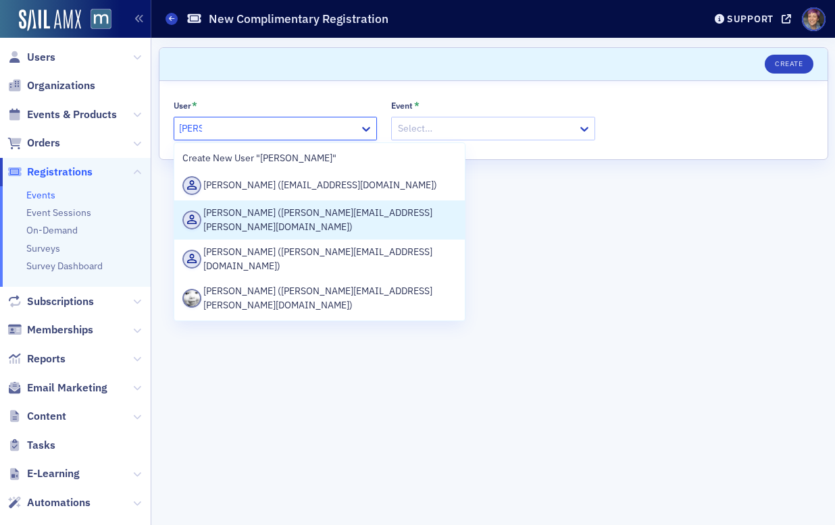
type input "[PERSON_NAME]"
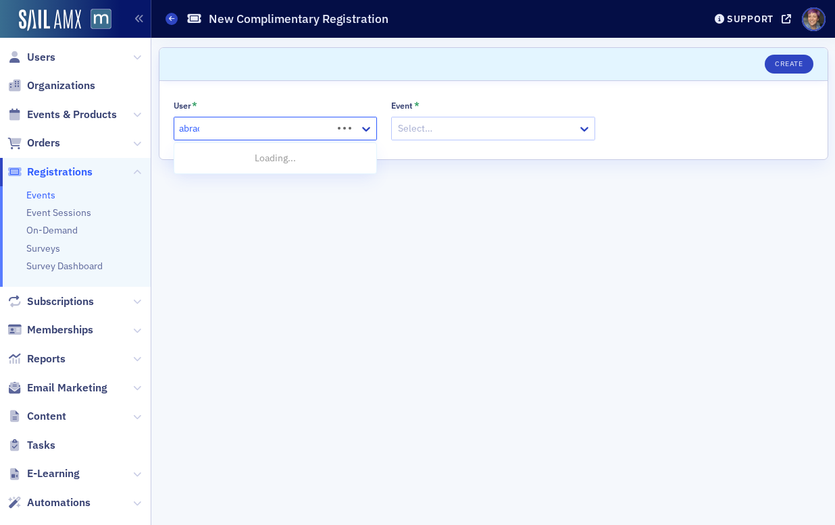
type input "abradu"
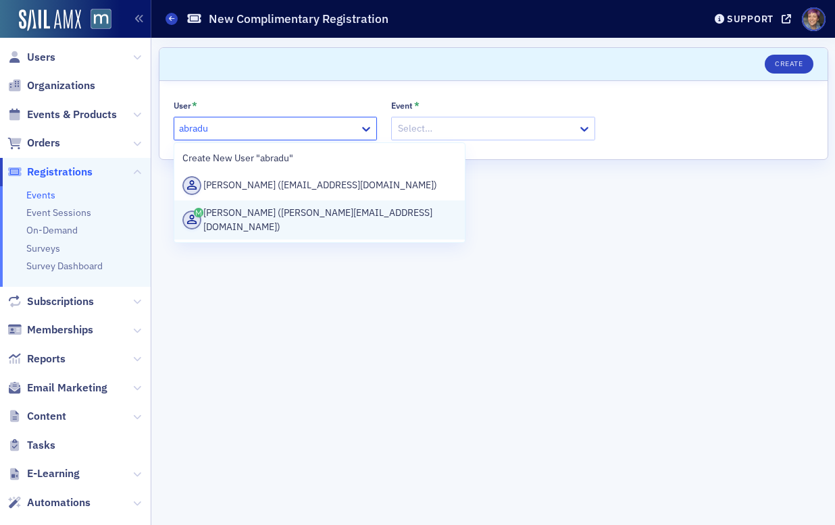
click at [260, 217] on div "[PERSON_NAME] ([PERSON_NAME][EMAIL_ADDRESS][DOMAIN_NAME])" at bounding box center [319, 220] width 275 height 28
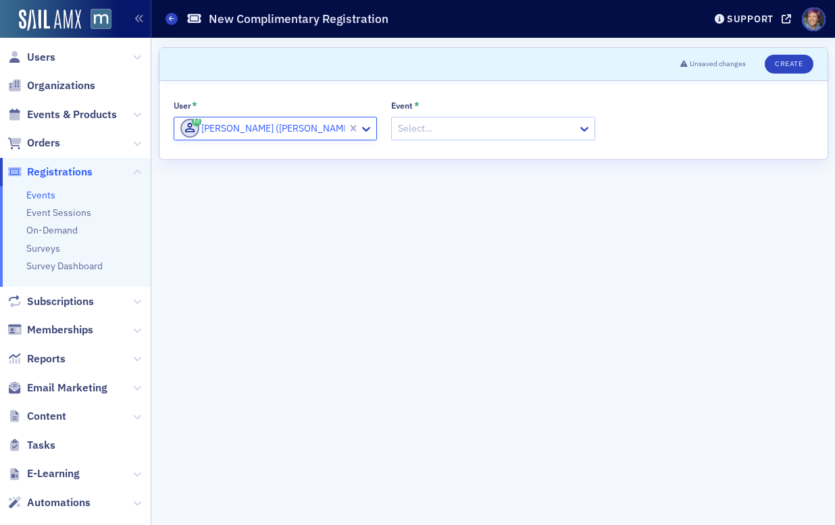
click at [454, 132] on div at bounding box center [486, 128] width 180 height 17
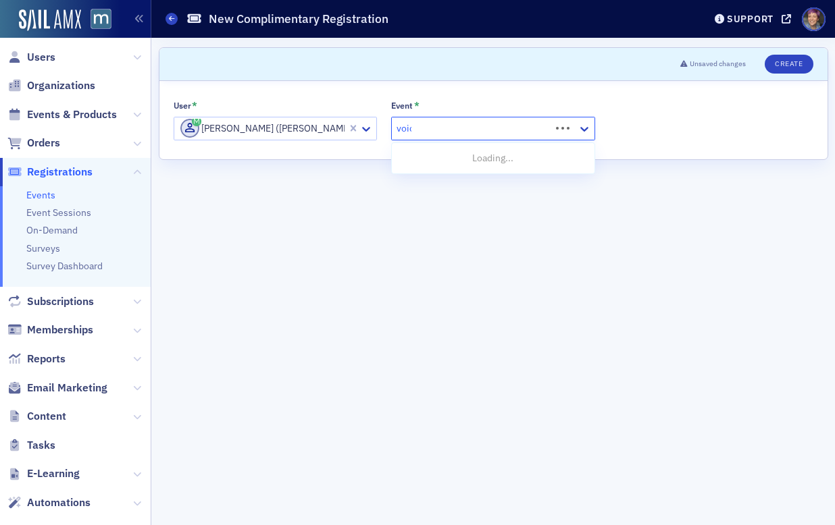
type input "voices"
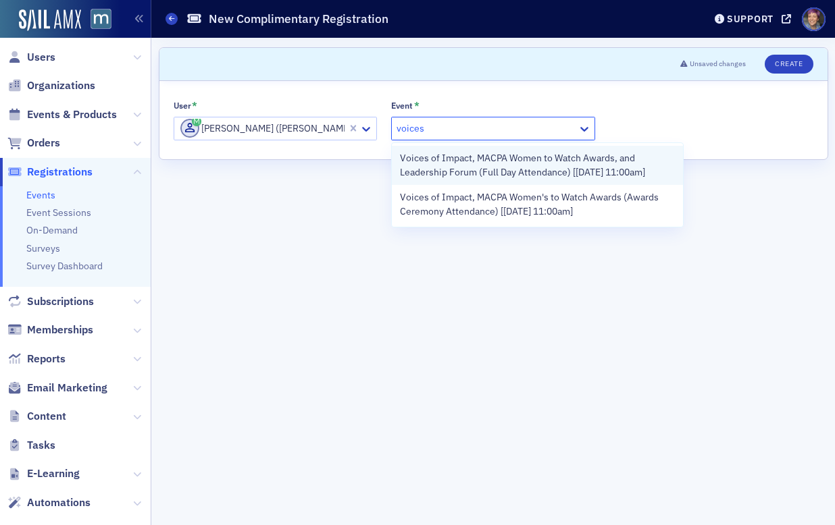
click at [490, 165] on span "Voices of Impact, MACPA Women to Watch Awards, and Leadership Forum (Full Day A…" at bounding box center [537, 165] width 275 height 28
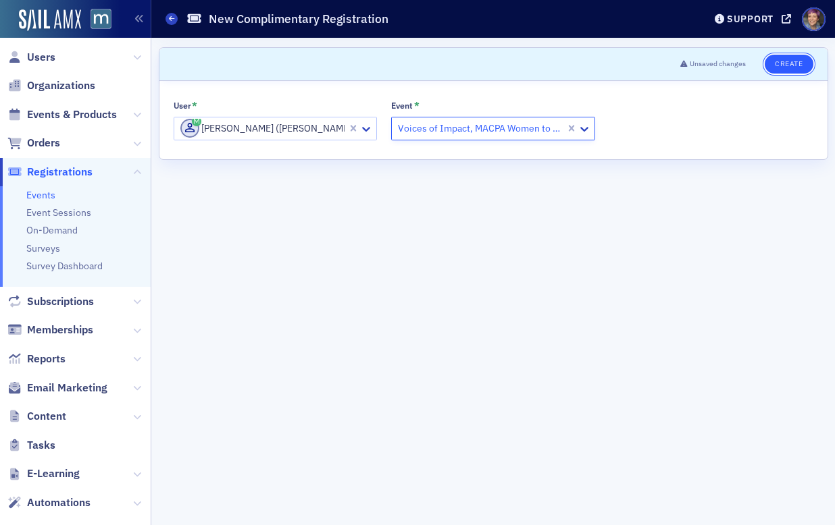
click at [790, 66] on button "Create" at bounding box center [789, 64] width 48 height 19
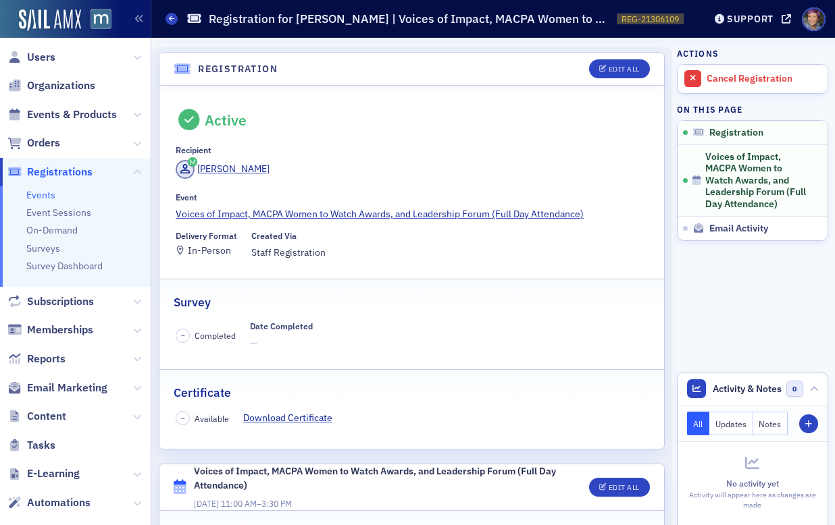
click at [170, 26] on div "Events Registration for [PERSON_NAME] | Voices of Impact, MACPA Women to Watch …" at bounding box center [424, 19] width 518 height 26
click at [170, 19] on icon at bounding box center [171, 19] width 5 height 6
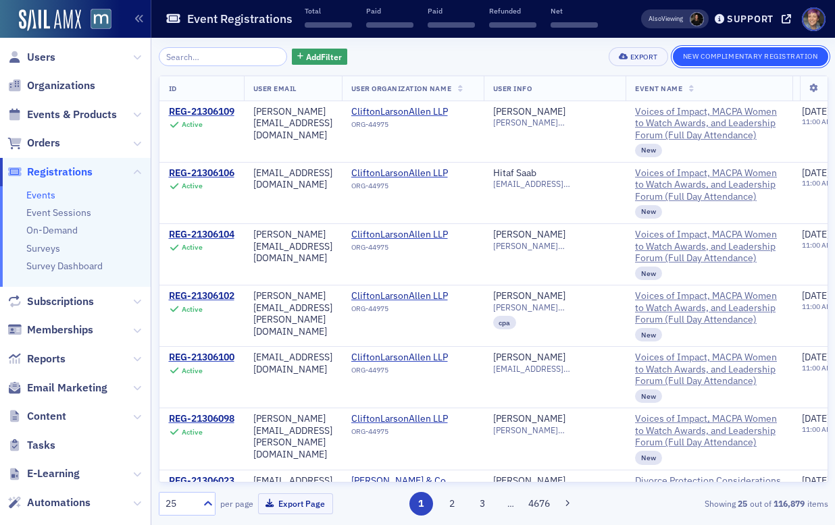
click at [727, 55] on button "New Complimentary Registration" at bounding box center [750, 56] width 155 height 19
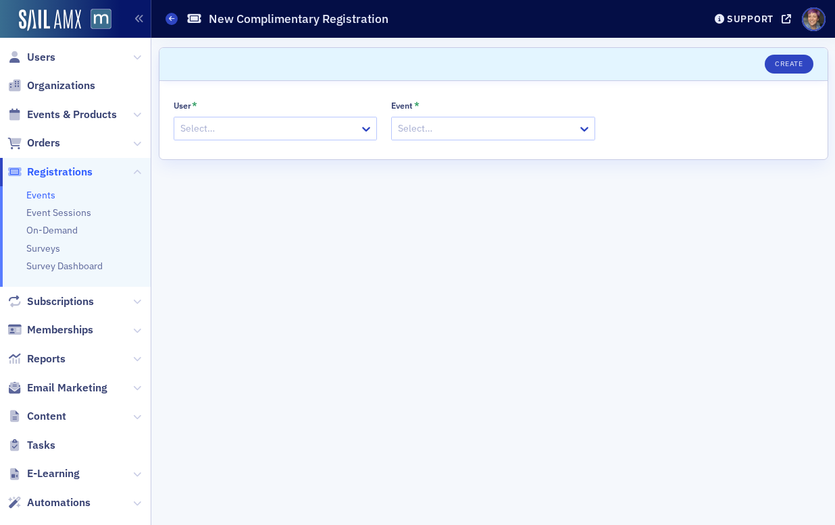
click at [260, 131] on div at bounding box center [269, 128] width 180 height 17
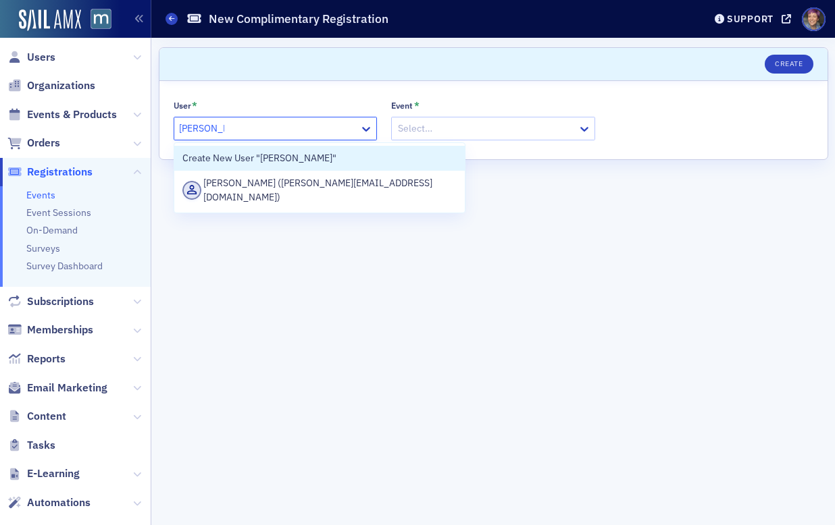
type input "[PERSON_NAME]"
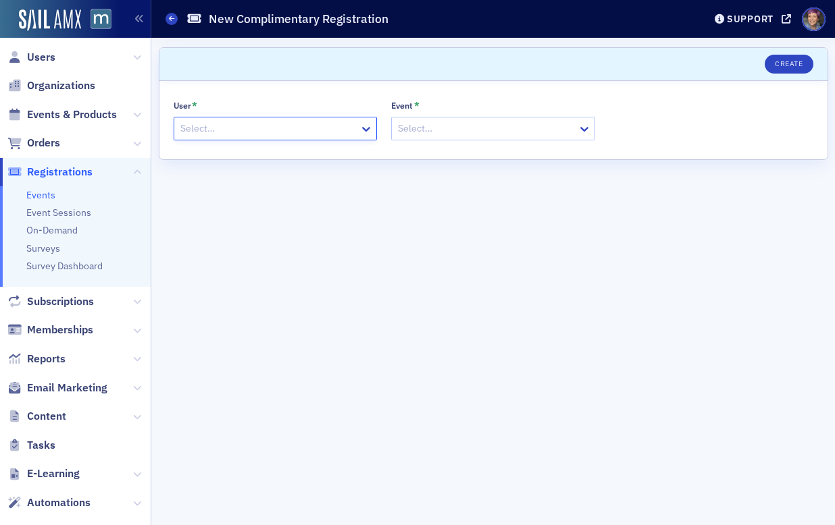
click at [328, 126] on div at bounding box center [269, 128] width 180 height 17
paste input "[EMAIL_ADDRESS][DOMAIN_NAME]"
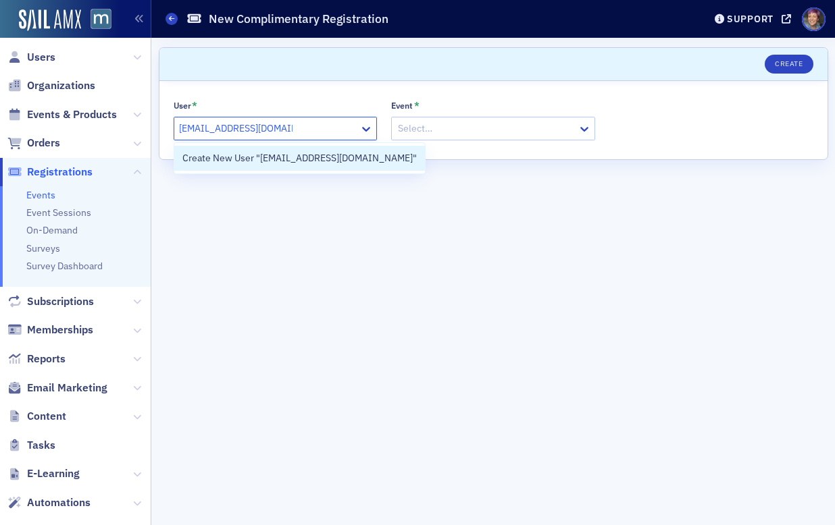
click at [317, 157] on div "Create New User "[EMAIL_ADDRESS][DOMAIN_NAME]"" at bounding box center [299, 158] width 234 height 14
type input "[EMAIL_ADDRESS][DOMAIN_NAME]"
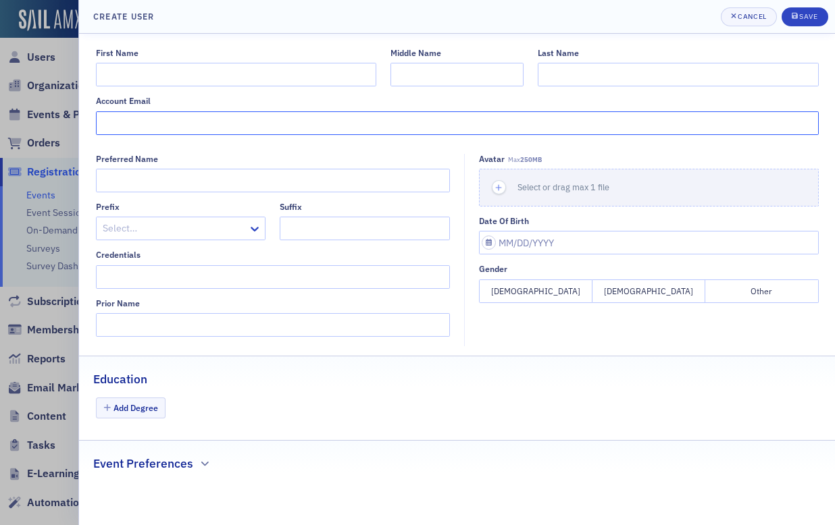
click at [287, 118] on input "Account Email" at bounding box center [457, 123] width 723 height 24
paste input "[EMAIL_ADDRESS][DOMAIN_NAME]"
type input "[EMAIL_ADDRESS][DOMAIN_NAME]"
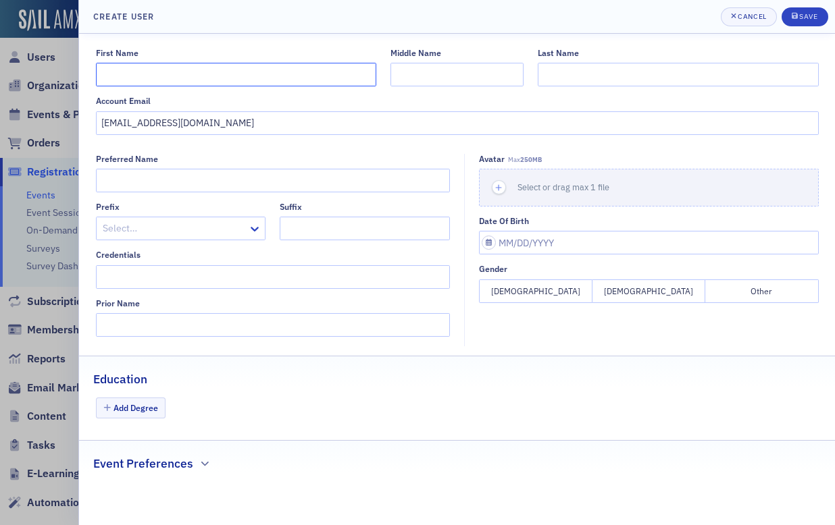
click at [286, 69] on input "First Name" at bounding box center [236, 75] width 280 height 24
type input "[PERSON_NAME]"
click at [804, 22] on button "Save" at bounding box center [804, 16] width 47 height 19
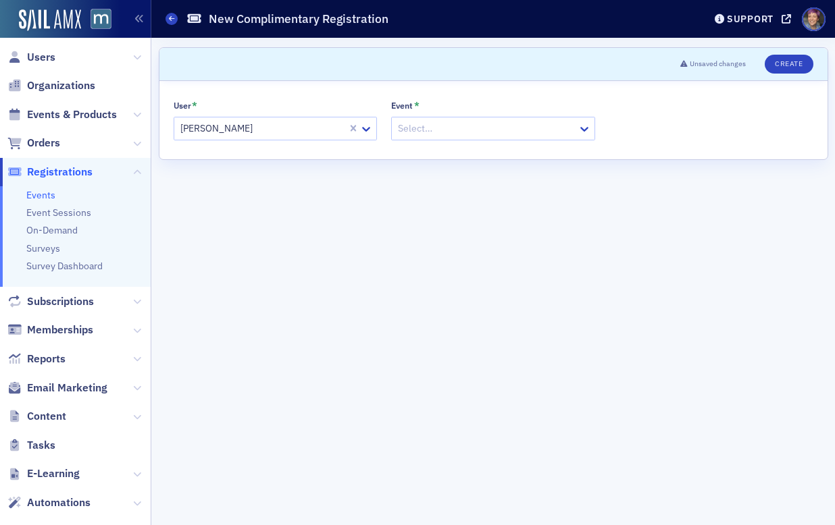
click at [508, 135] on div at bounding box center [486, 128] width 180 height 17
type input "voices"
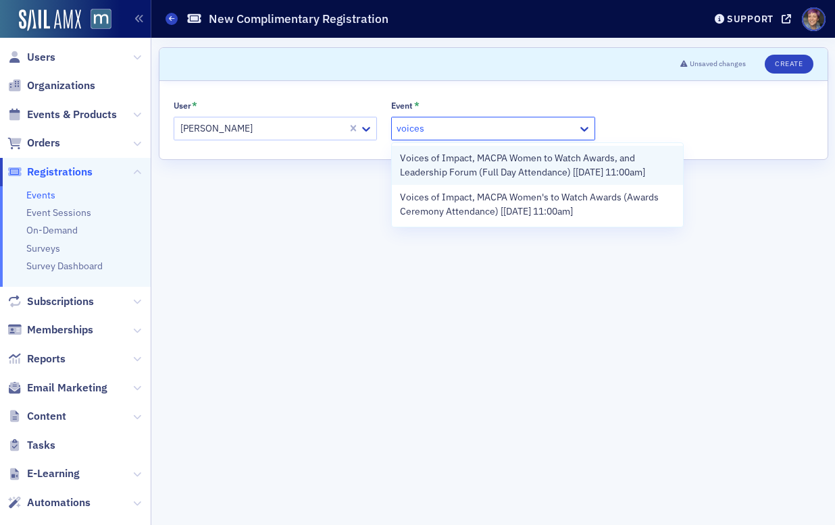
click at [487, 161] on span "Voices of Impact, MACPA Women to Watch Awards, and Leadership Forum (Full Day A…" at bounding box center [537, 165] width 275 height 28
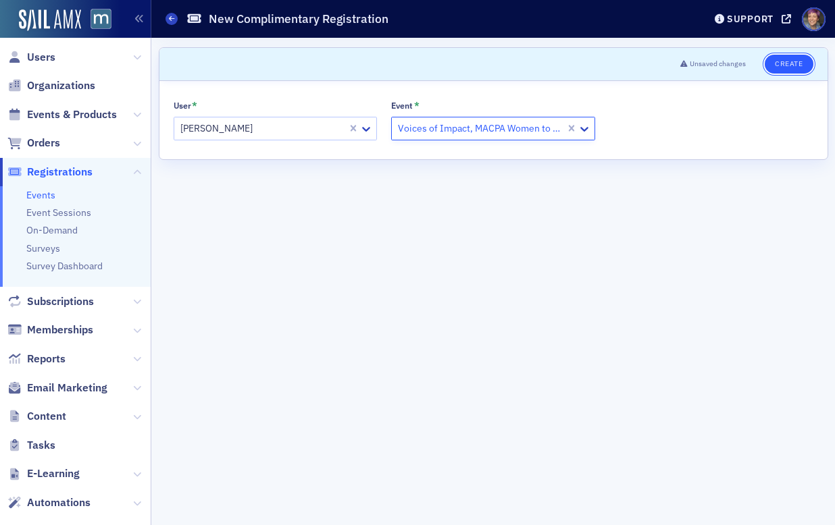
click at [784, 63] on button "Create" at bounding box center [789, 64] width 48 height 19
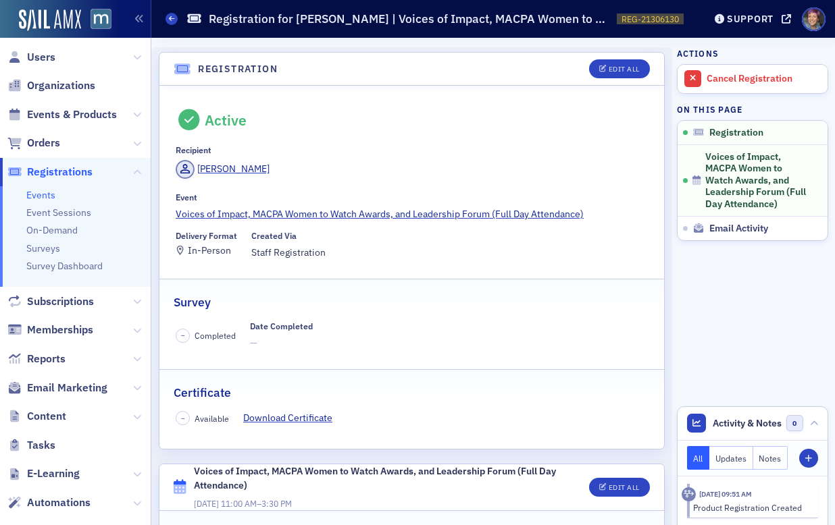
click at [172, 7] on div "Events Registration for [PERSON_NAME] | Voices of Impact, MACPA Women to Watch …" at bounding box center [424, 19] width 518 height 26
click at [172, 19] on icon at bounding box center [171, 19] width 5 height 6
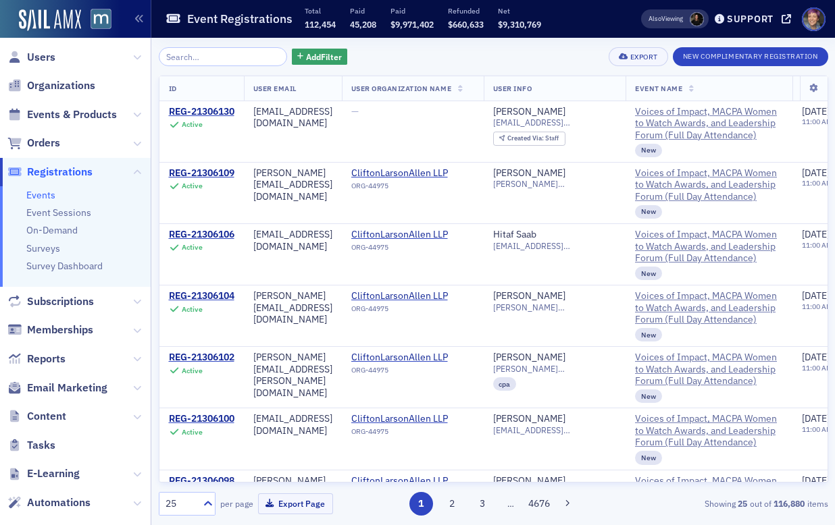
click at [752, 67] on div "Add Filter Export New Complimentary Registration ID User Email User Organizatio…" at bounding box center [493, 281] width 669 height 469
click at [757, 60] on button "New Complimentary Registration" at bounding box center [750, 56] width 155 height 19
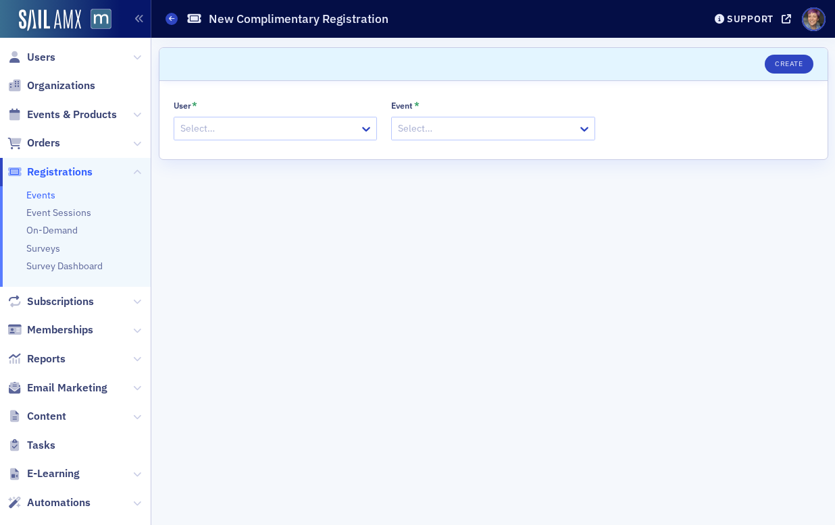
click at [211, 131] on div at bounding box center [269, 128] width 180 height 17
paste input "[EMAIL_ADDRESS][DOMAIN_NAME]"
type input "[EMAIL_ADDRESS][DOMAIN_NAME]"
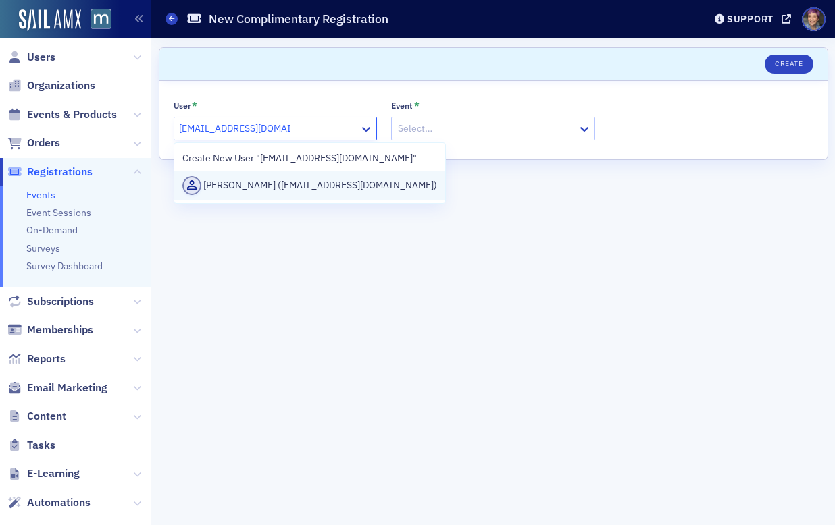
click at [251, 186] on div "[PERSON_NAME] ([EMAIL_ADDRESS][DOMAIN_NAME])" at bounding box center [309, 185] width 255 height 19
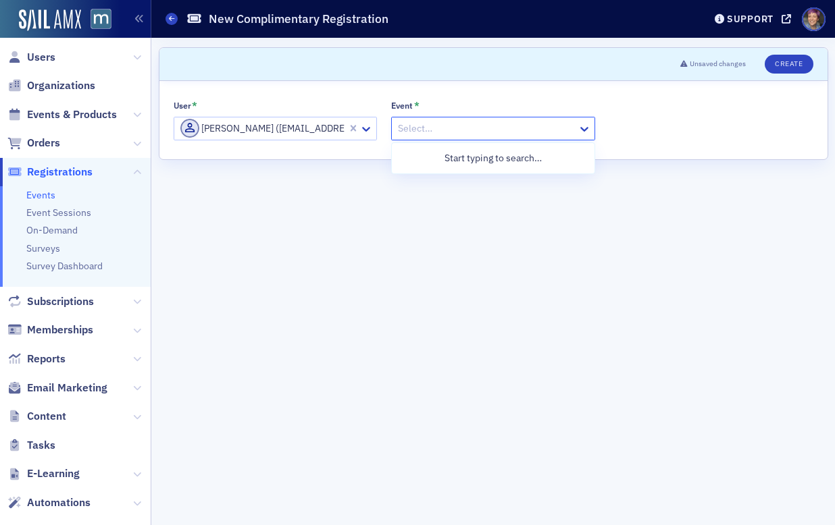
click at [499, 122] on div at bounding box center [486, 128] width 180 height 17
type input "voices"
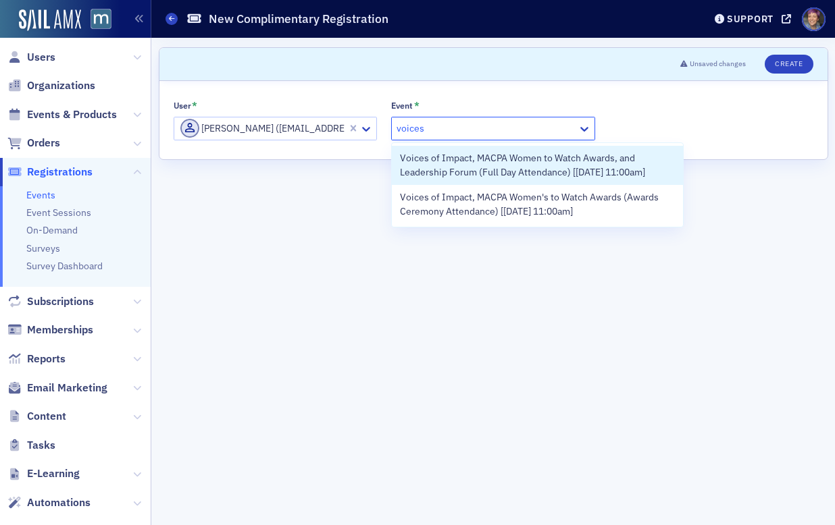
click at [474, 162] on span "Voices of Impact, MACPA Women to Watch Awards, and Leadership Forum (Full Day A…" at bounding box center [537, 165] width 275 height 28
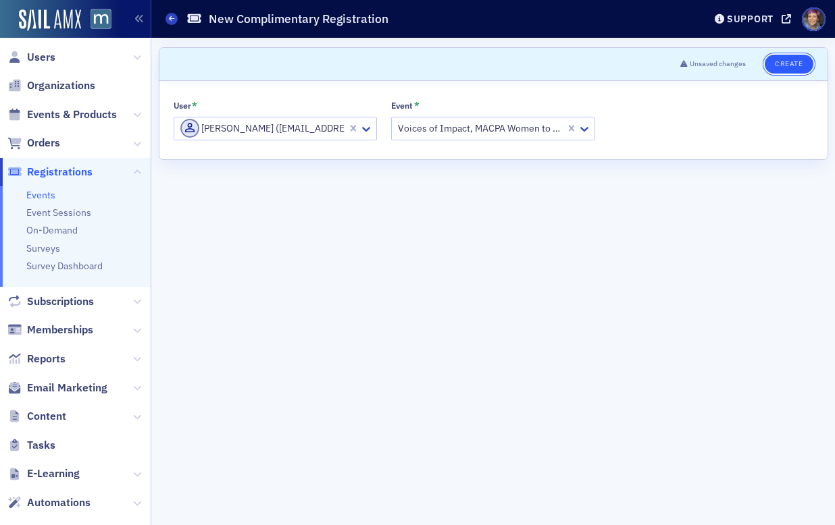
click at [796, 61] on button "Create" at bounding box center [789, 64] width 48 height 19
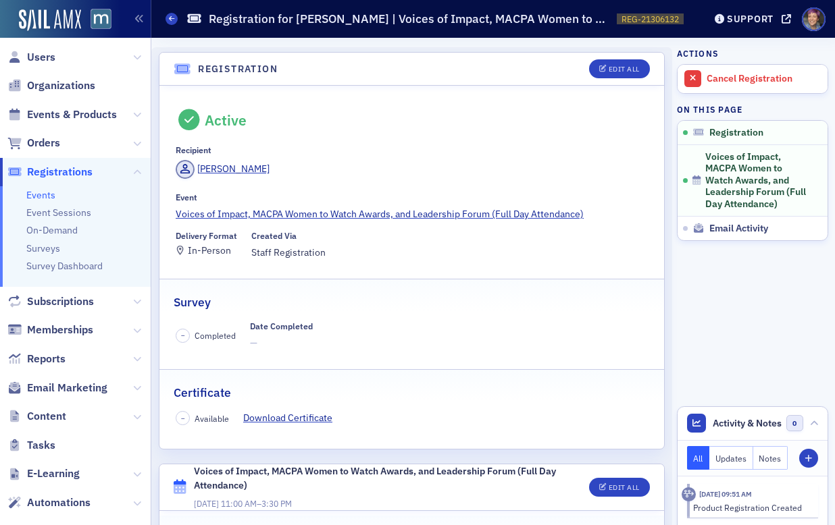
click at [178, 17] on div "Events Registration for [PERSON_NAME] | Voices of Impact, MACPA Women to Watch …" at bounding box center [424, 19] width 518 height 26
click at [170, 19] on icon at bounding box center [171, 19] width 5 height 6
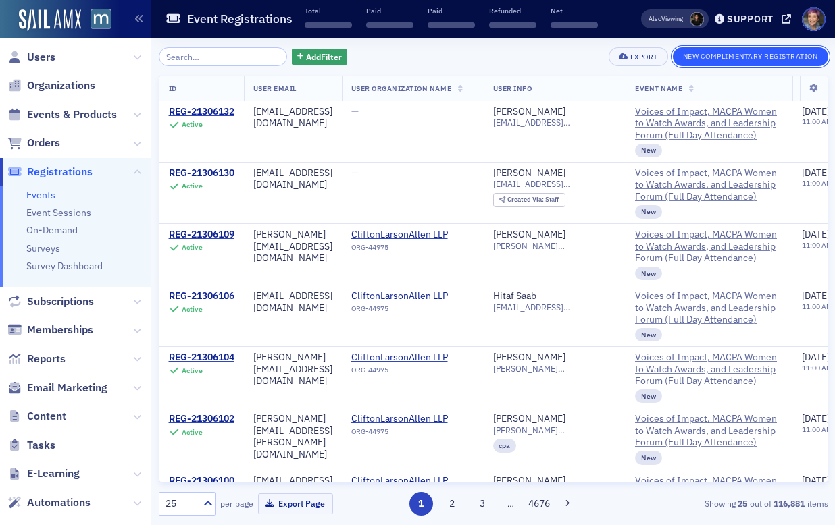
click at [748, 57] on button "New Complimentary Registration" at bounding box center [750, 56] width 155 height 19
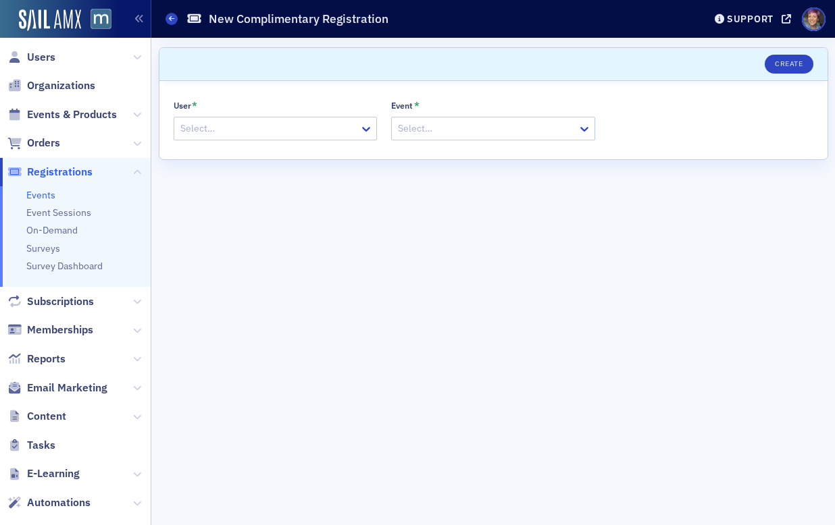
click at [214, 127] on div at bounding box center [269, 128] width 180 height 17
paste input "[EMAIL_ADDRESS][DOMAIN_NAME]"
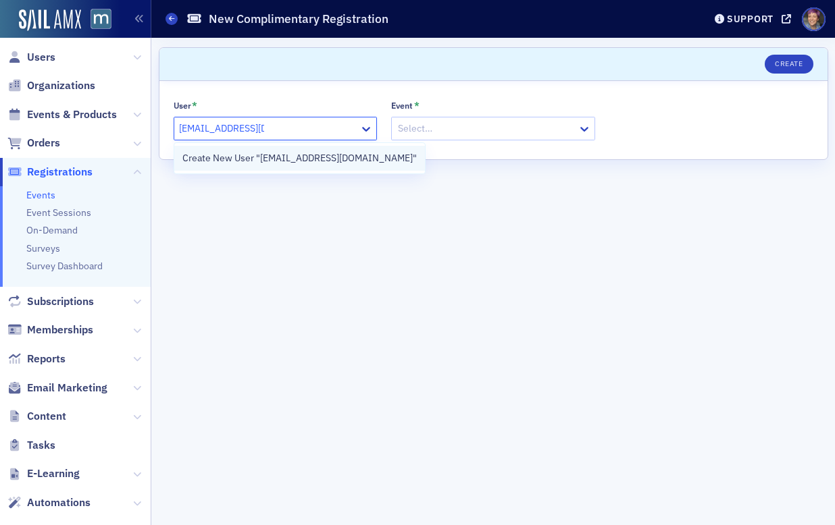
click at [226, 163] on div "Create New User "[EMAIL_ADDRESS][DOMAIN_NAME]"" at bounding box center [299, 158] width 234 height 14
type input "[EMAIL_ADDRESS][DOMAIN_NAME]"
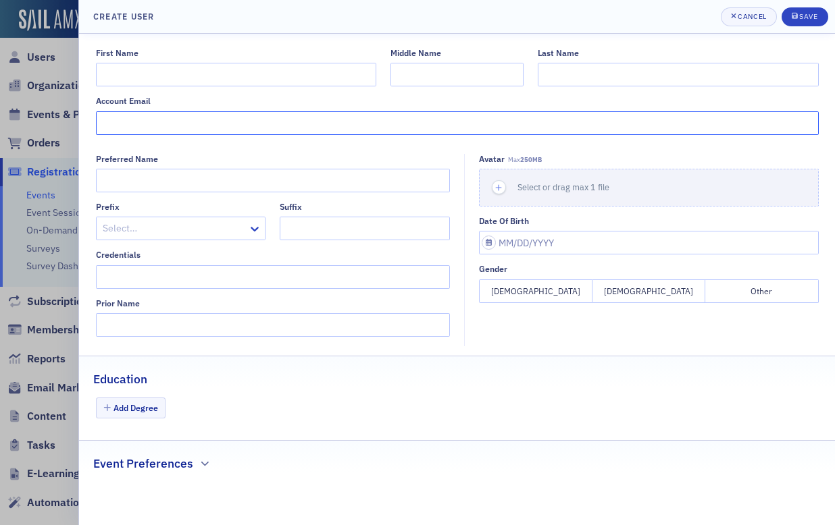
click at [324, 122] on input "Account Email" at bounding box center [457, 123] width 723 height 24
paste input "[EMAIL_ADDRESS][DOMAIN_NAME]"
type input "[EMAIL_ADDRESS][DOMAIN_NAME]"
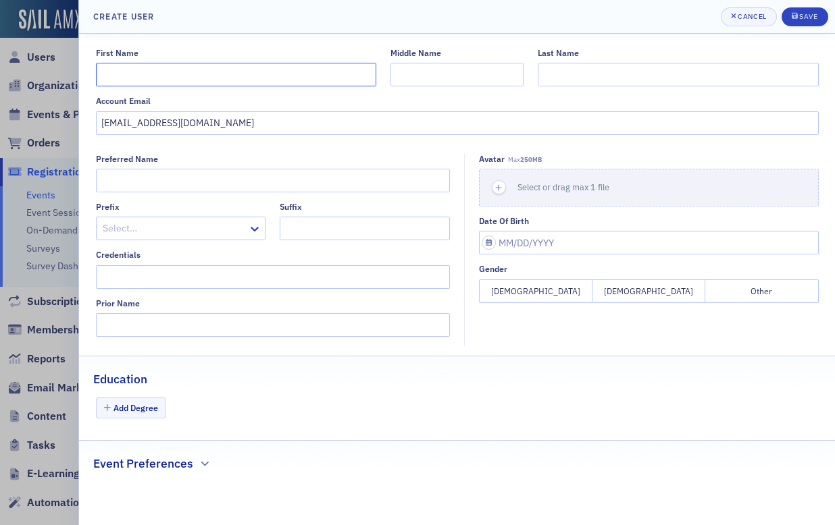
click at [345, 68] on input "First Name" at bounding box center [236, 75] width 280 height 24
type input "[PERSON_NAME]"
type input "Zug"
click at [801, 14] on div "Save" at bounding box center [808, 16] width 18 height 7
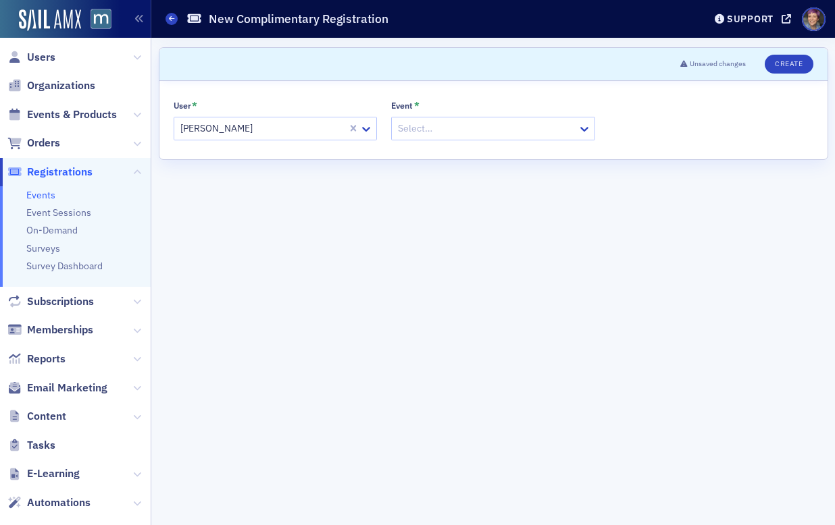
click at [424, 134] on div at bounding box center [486, 128] width 180 height 17
type input "voices"
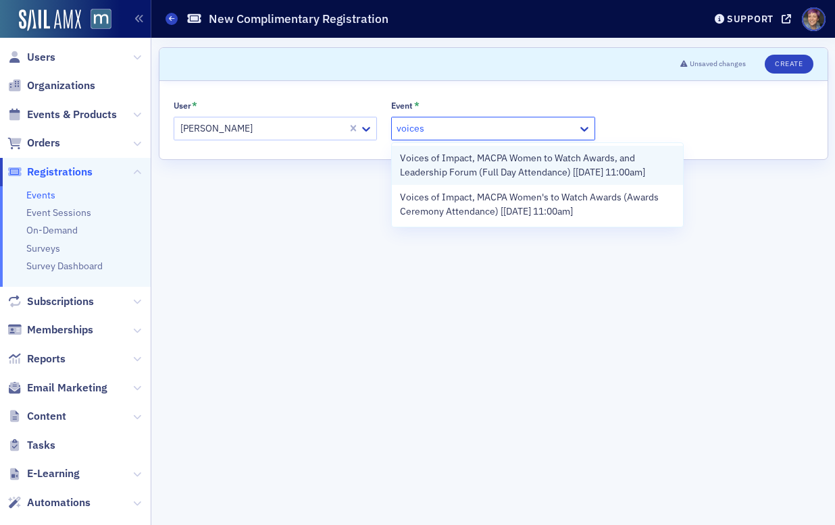
click at [435, 162] on span "Voices of Impact, MACPA Women to Watch Awards, and Leadership Forum (Full Day A…" at bounding box center [537, 165] width 275 height 28
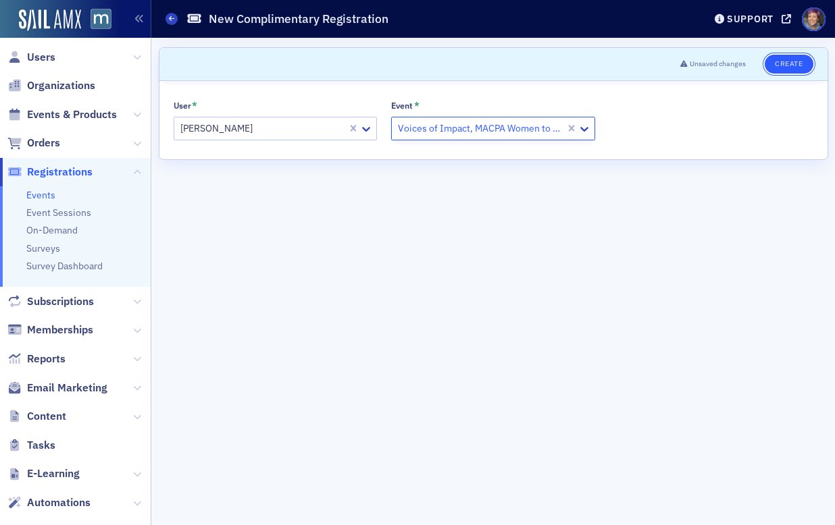
click at [793, 65] on button "Create" at bounding box center [789, 64] width 48 height 19
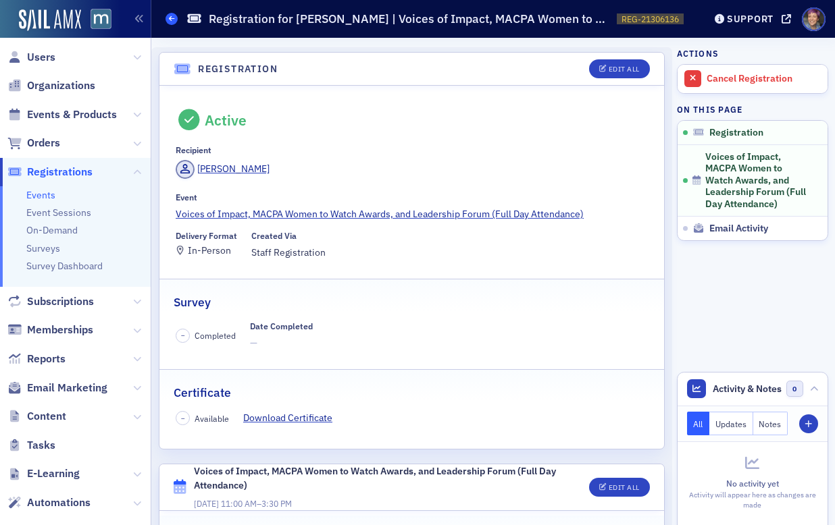
click at [170, 22] on span at bounding box center [171, 19] width 12 height 12
